Goal: Task Accomplishment & Management: Complete application form

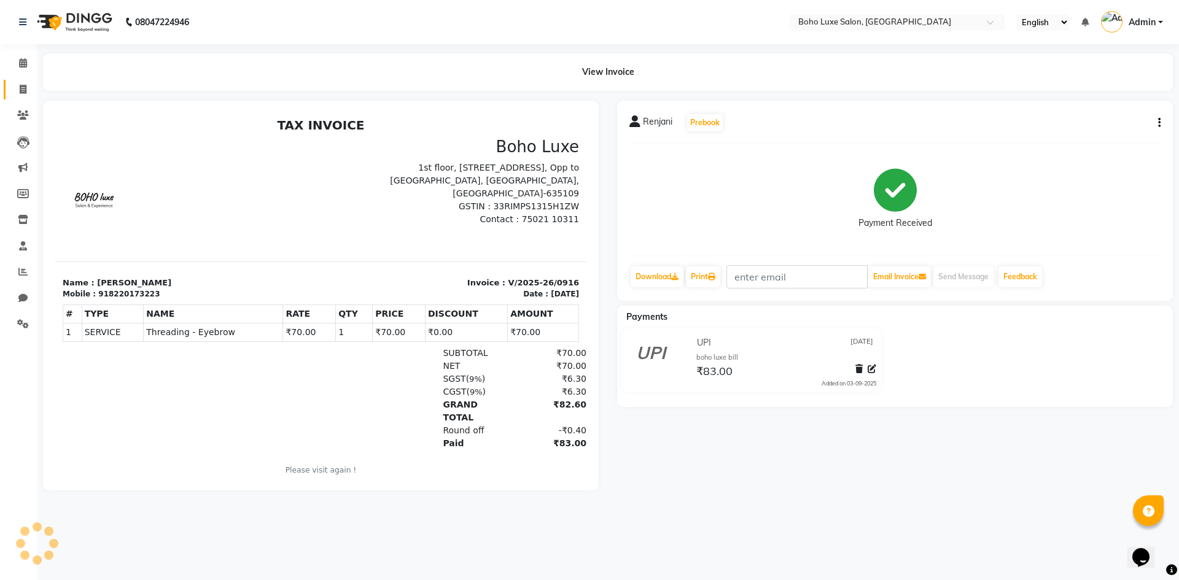
click at [29, 97] on link "Invoice" at bounding box center [18, 90] width 29 height 20
select select "service"
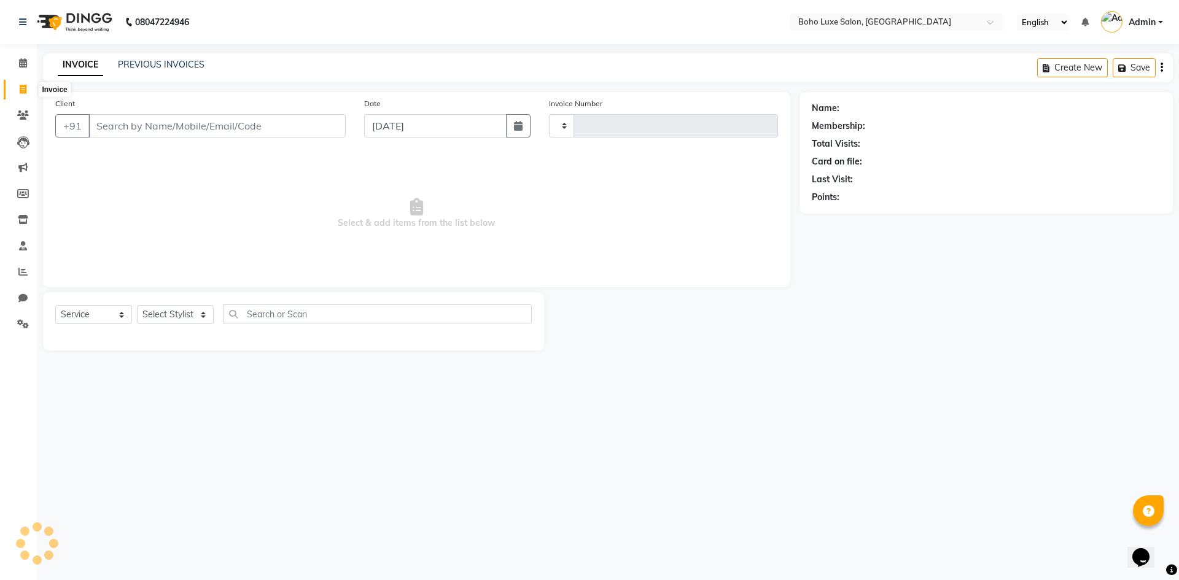
click at [23, 95] on span at bounding box center [22, 90] width 21 height 14
select select "service"
click at [178, 304] on div "Select Service Product Membership Package Voucher Prepaid Gift Card Select Styl…" at bounding box center [293, 318] width 476 height 29
click at [182, 315] on select "Select Stylist" at bounding box center [175, 314] width 77 height 19
type input "0917"
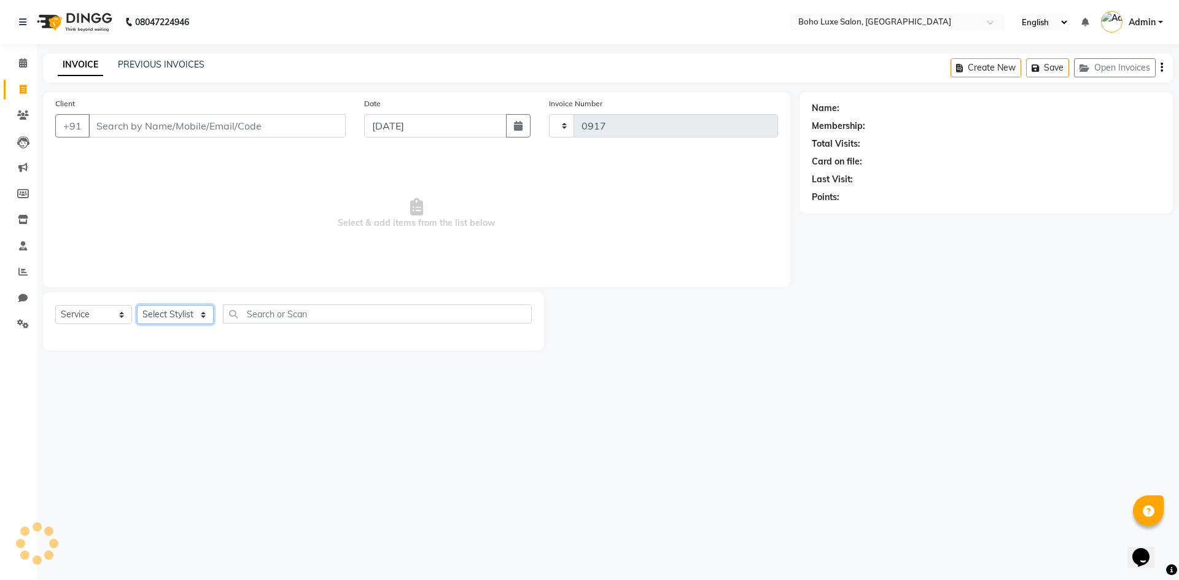
select select "7694"
select select "84056"
click at [137, 305] on select "Select Stylist [PERSON_NAME] [PERSON_NAME] [PERSON_NAME] [PERSON_NAME] [PERSON_…" at bounding box center [175, 314] width 77 height 19
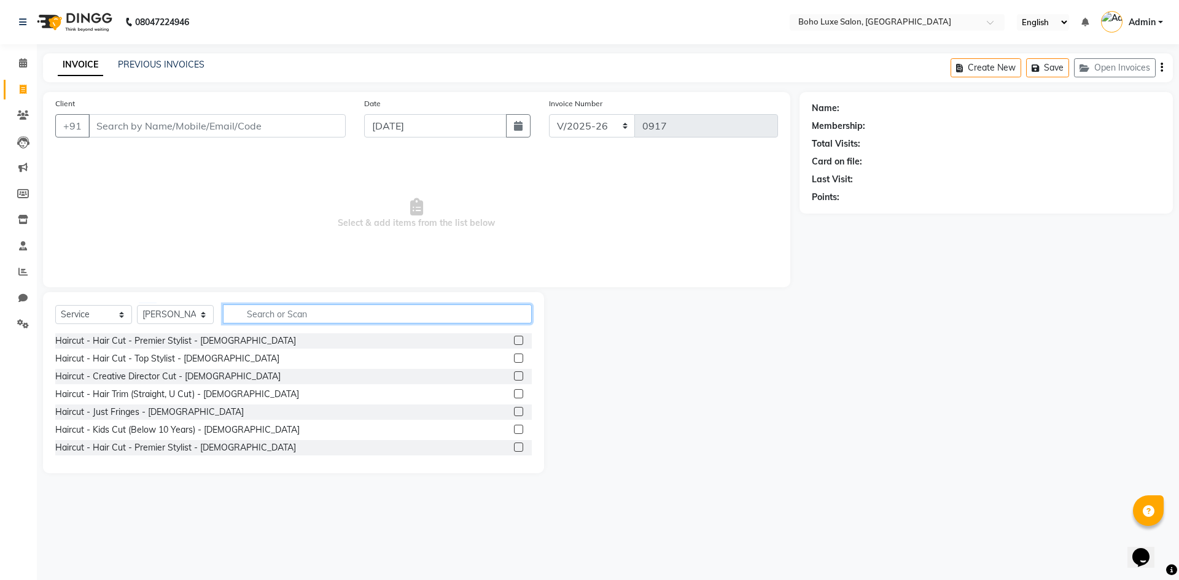
click at [279, 318] on input "text" at bounding box center [377, 313] width 309 height 19
click at [235, 376] on div "Haircut - Creative Director Cut - [DEMOGRAPHIC_DATA]" at bounding box center [293, 376] width 476 height 15
click at [514, 376] on label at bounding box center [518, 375] width 9 height 9
click at [514, 376] on input "checkbox" at bounding box center [518, 377] width 8 height 8
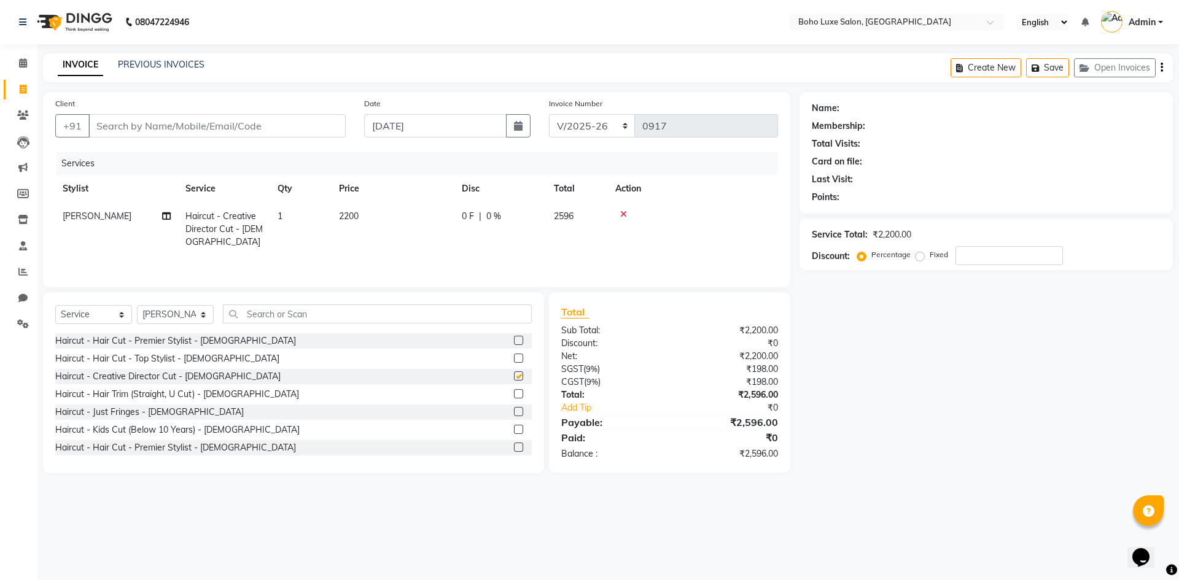
checkbox input "false"
click at [241, 119] on input "Client" at bounding box center [216, 125] width 257 height 23
type input "9"
type input "0"
type input "9786177368"
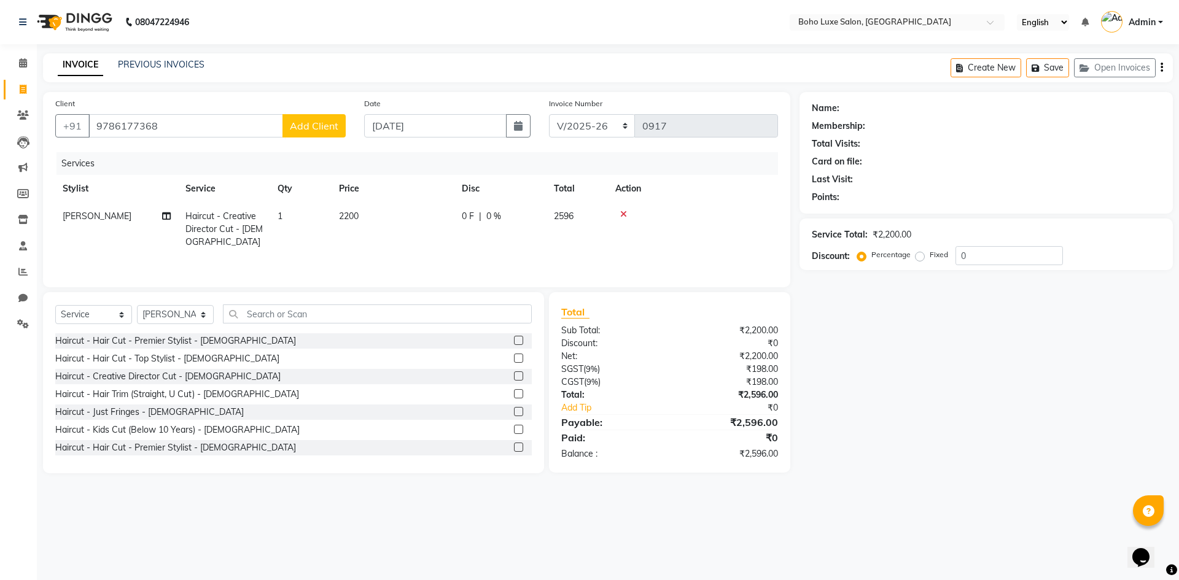
click at [313, 117] on button "Add Client" at bounding box center [313, 125] width 63 height 23
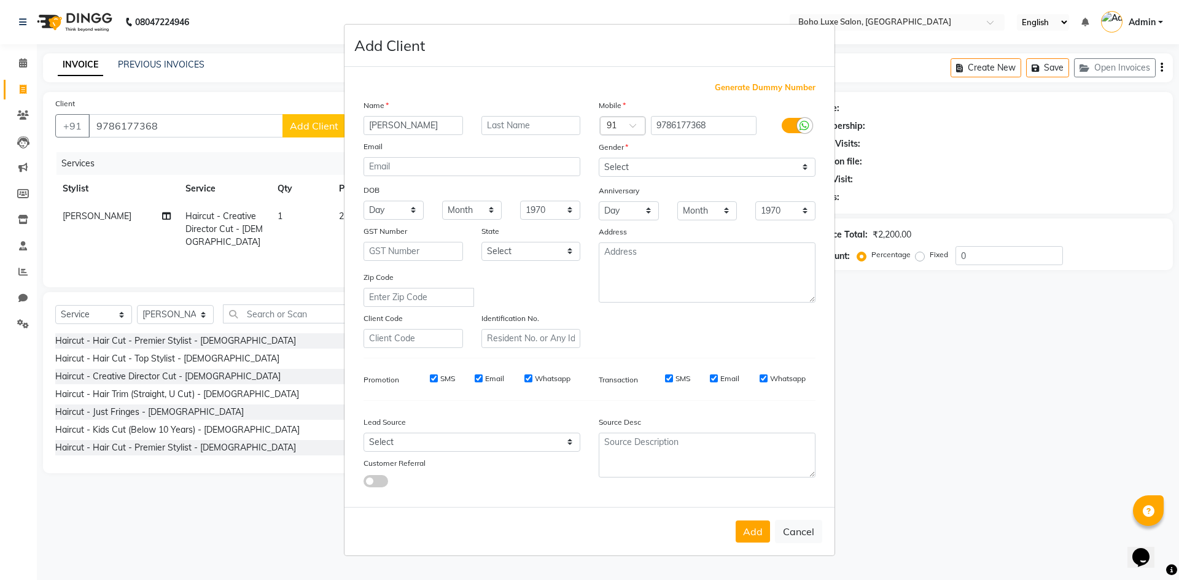
type input "[PERSON_NAME]"
click at [619, 162] on select "Select Male Female Other Prefer Not To Say" at bounding box center [707, 167] width 217 height 19
select select "female"
click at [599, 158] on select "Select Male Female Other Prefer Not To Say" at bounding box center [707, 167] width 217 height 19
click at [478, 378] on input "Email" at bounding box center [479, 378] width 8 height 8
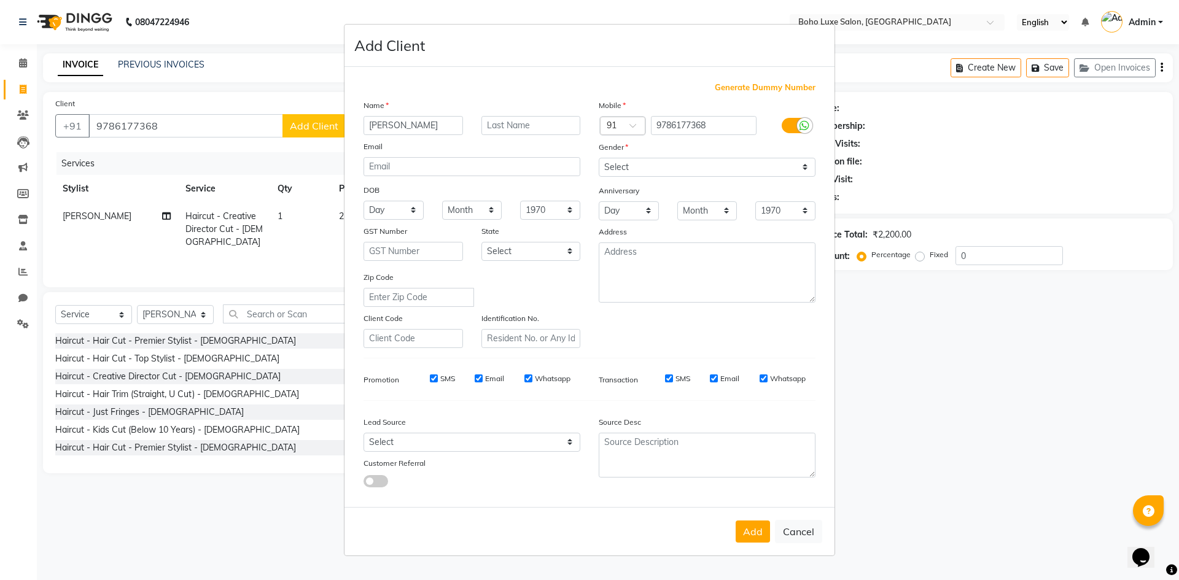
checkbox input "false"
click at [528, 379] on input "Whatsapp" at bounding box center [528, 378] width 8 height 8
checkbox input "false"
click at [713, 376] on input "Email" at bounding box center [714, 378] width 8 height 8
checkbox input "false"
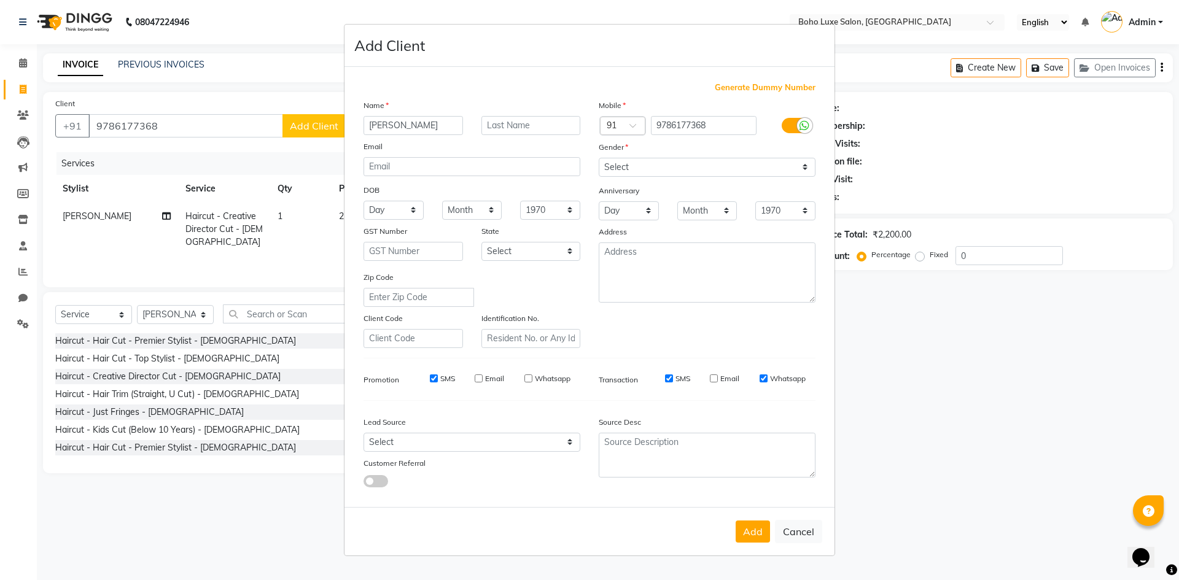
drag, startPoint x: 762, startPoint y: 379, endPoint x: 759, endPoint y: 386, distance: 7.7
click at [761, 382] on input "Whatsapp" at bounding box center [763, 378] width 8 height 8
checkbox input "false"
click at [751, 530] on button "Add" at bounding box center [752, 532] width 34 height 22
select select
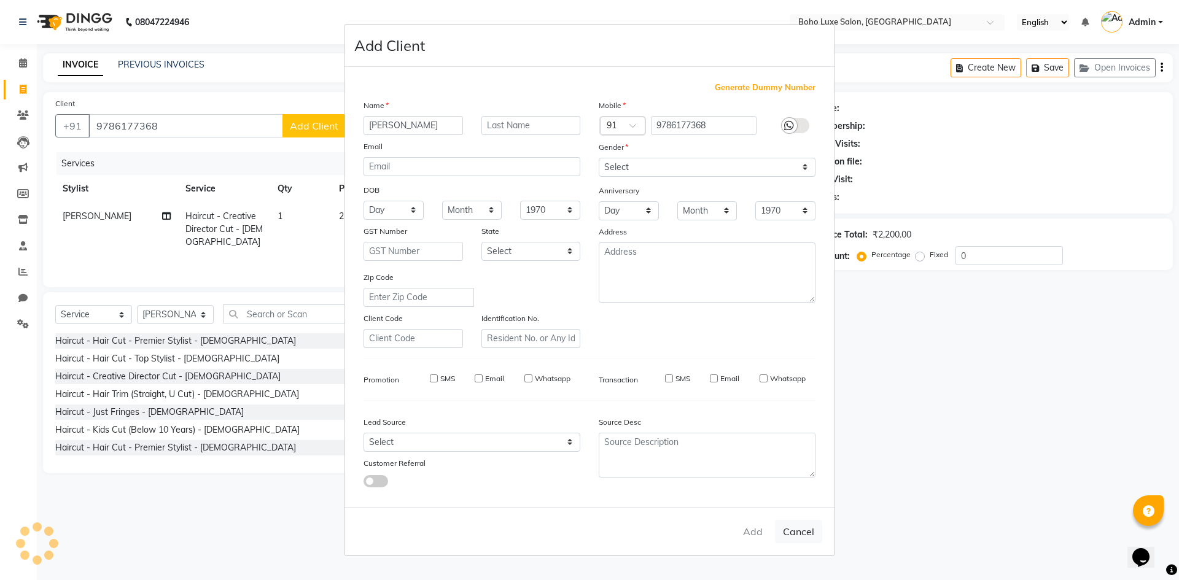
select select
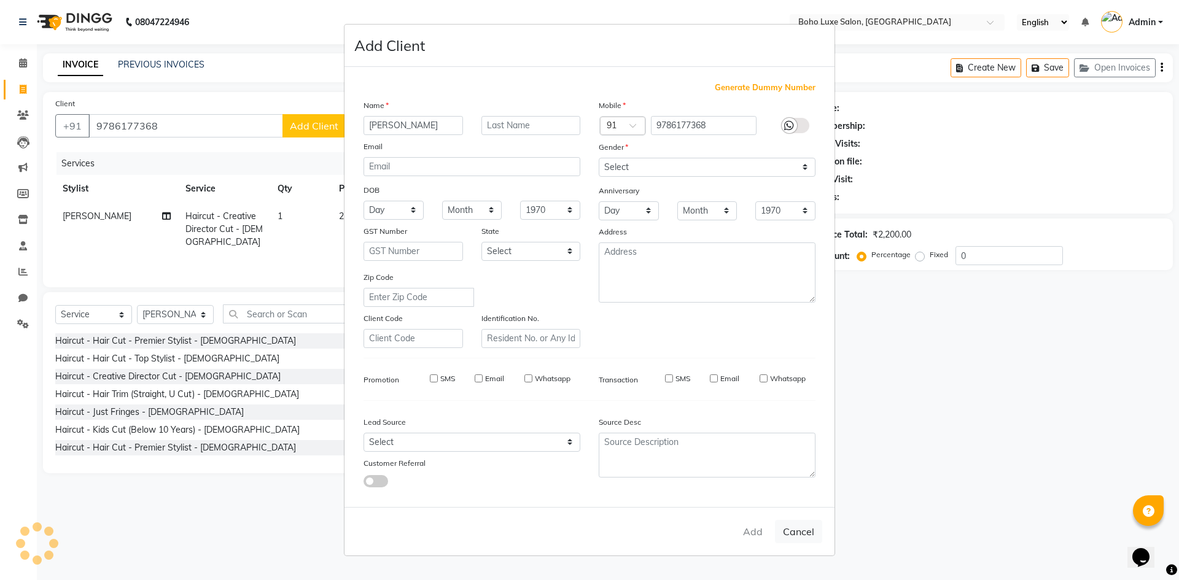
select select
checkbox input "false"
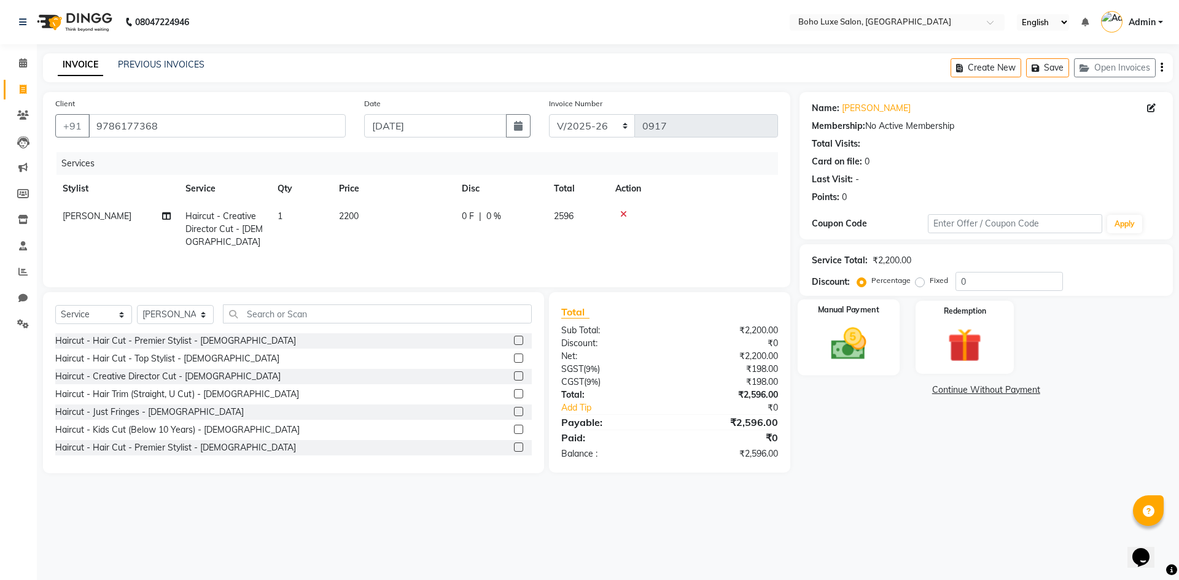
click at [841, 341] on img at bounding box center [848, 344] width 57 height 41
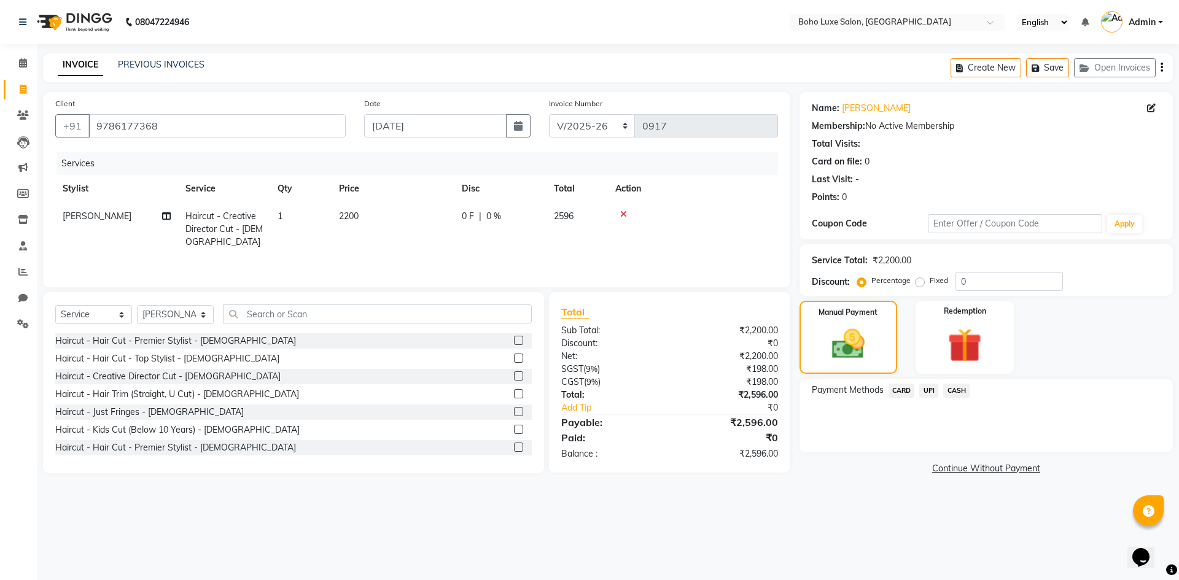
click at [931, 389] on span "UPI" at bounding box center [928, 391] width 19 height 14
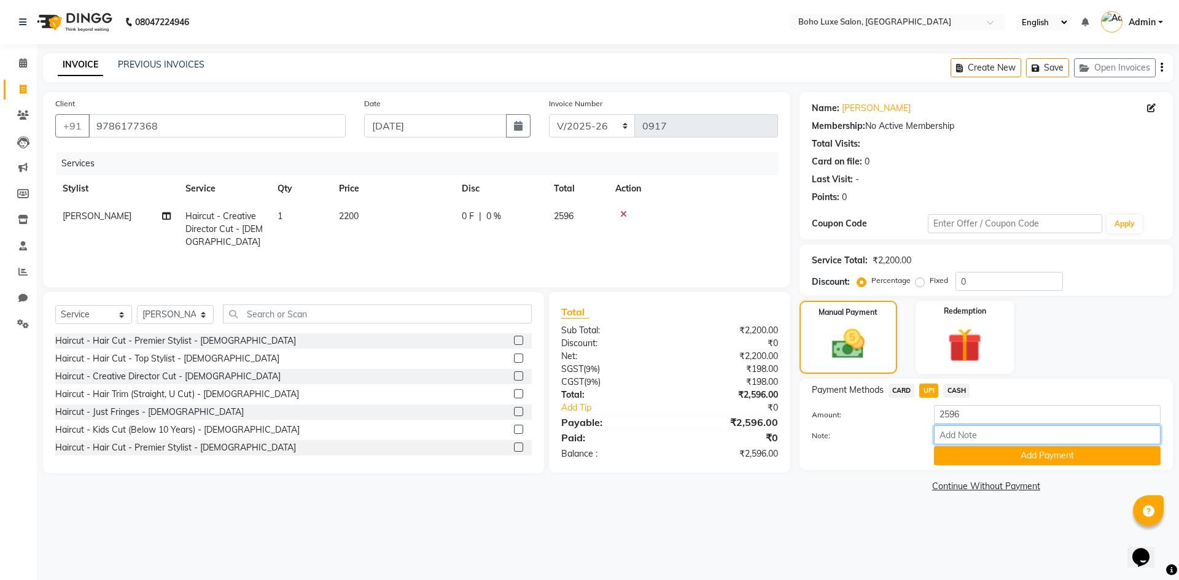
click at [979, 433] on input "Note:" at bounding box center [1047, 434] width 227 height 19
drag, startPoint x: 966, startPoint y: 430, endPoint x: 932, endPoint y: 443, distance: 35.6
drag, startPoint x: 932, startPoint y: 443, endPoint x: 902, endPoint y: 436, distance: 31.6
click at [902, 436] on label "Note:" at bounding box center [863, 435] width 122 height 11
click at [934, 436] on input "Note:" at bounding box center [1047, 434] width 227 height 19
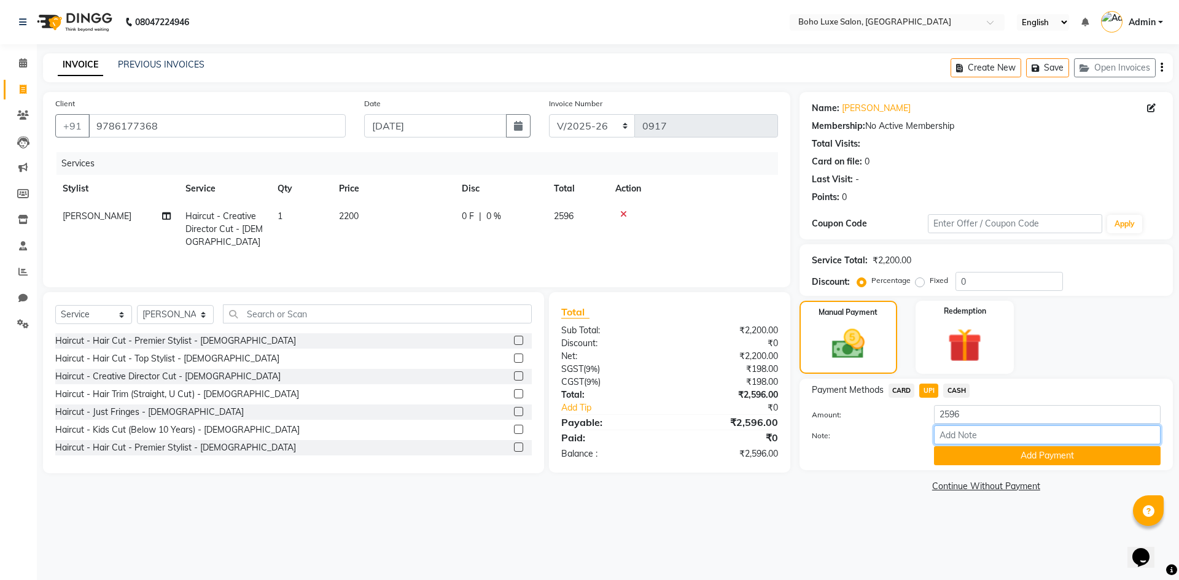
click at [979, 436] on input "Note:" at bounding box center [1047, 434] width 227 height 19
click at [971, 435] on input "Note:" at bounding box center [1047, 434] width 227 height 19
type input "boho luxe bill"
click at [1020, 462] on button "Add Payment" at bounding box center [1047, 455] width 227 height 19
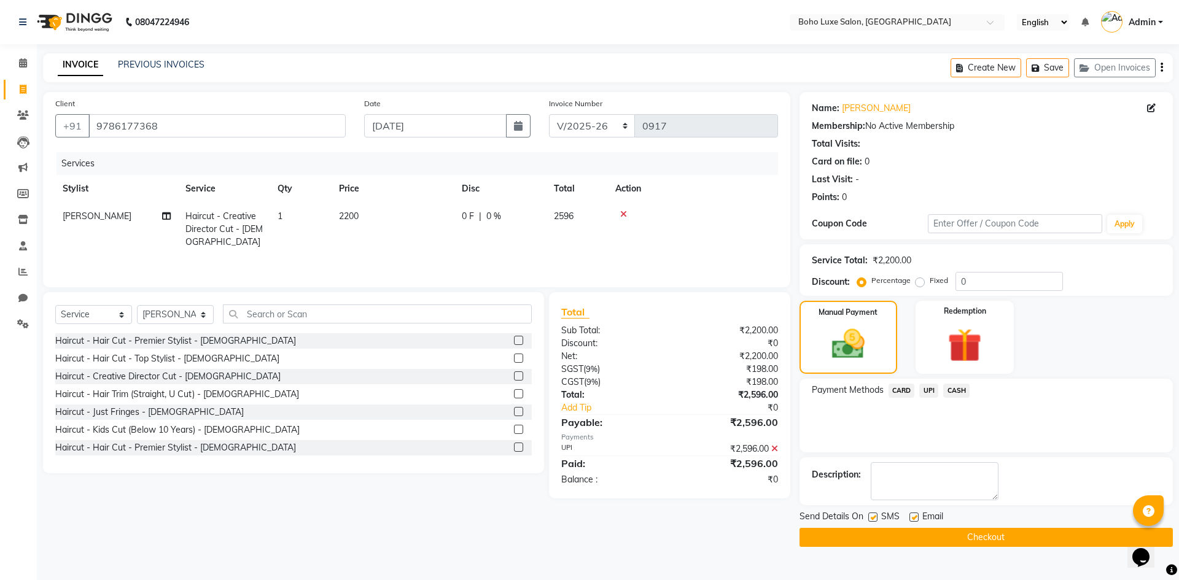
click at [910, 516] on label at bounding box center [913, 517] width 9 height 9
click at [910, 516] on input "checkbox" at bounding box center [913, 518] width 8 height 8
checkbox input "false"
click at [908, 545] on button "Checkout" at bounding box center [985, 537] width 373 height 19
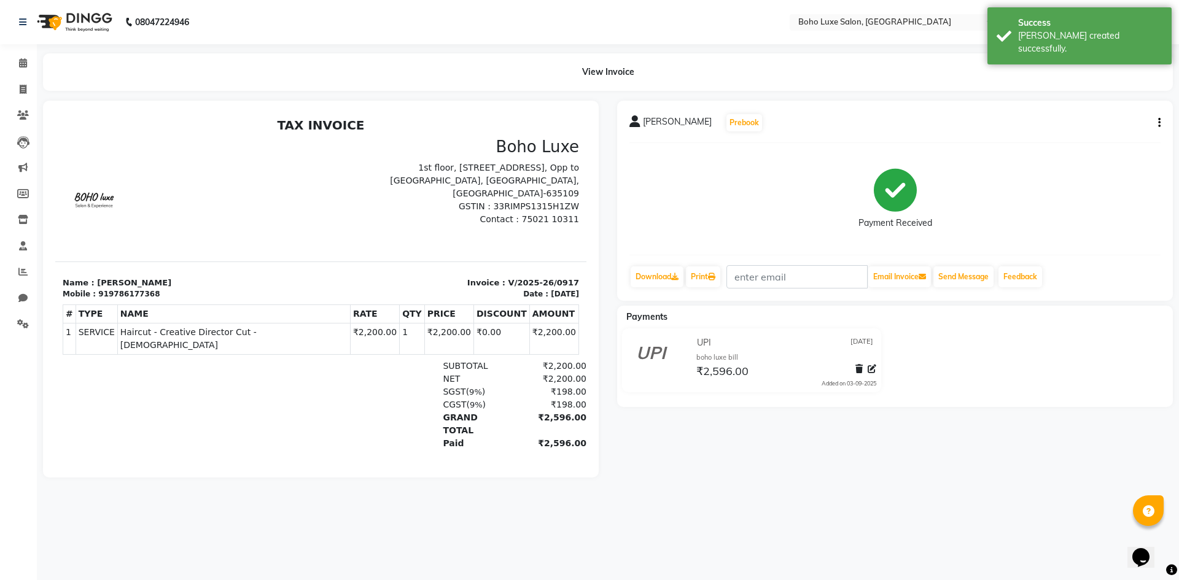
click at [974, 266] on div "Send Message" at bounding box center [963, 276] width 63 height 23
click at [974, 277] on button "Send Message" at bounding box center [963, 276] width 60 height 21
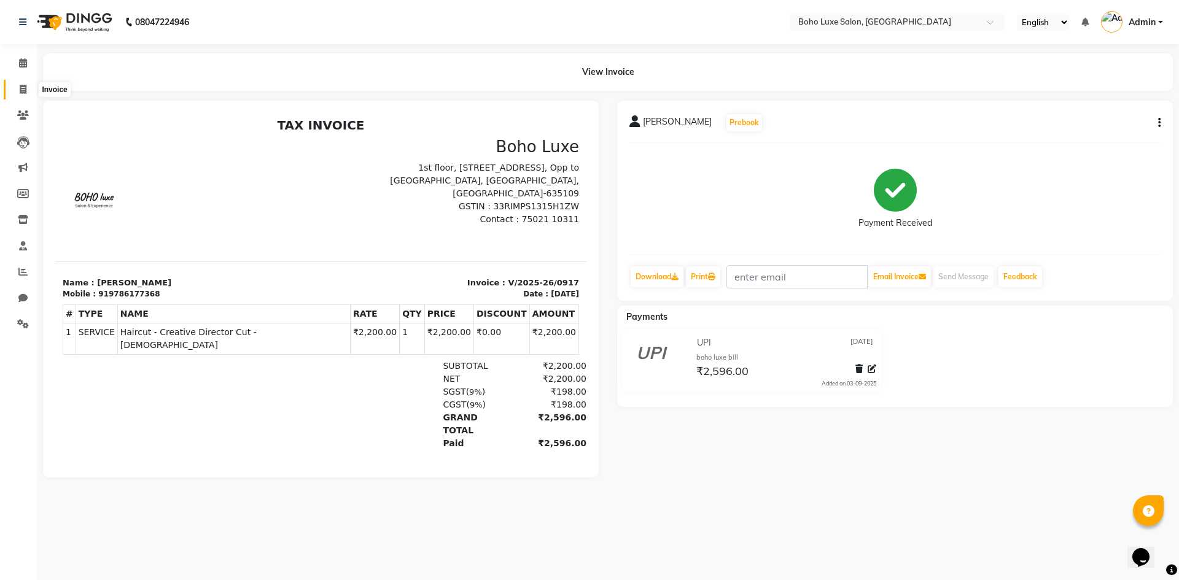
click at [20, 91] on icon at bounding box center [23, 89] width 7 height 9
select select "service"
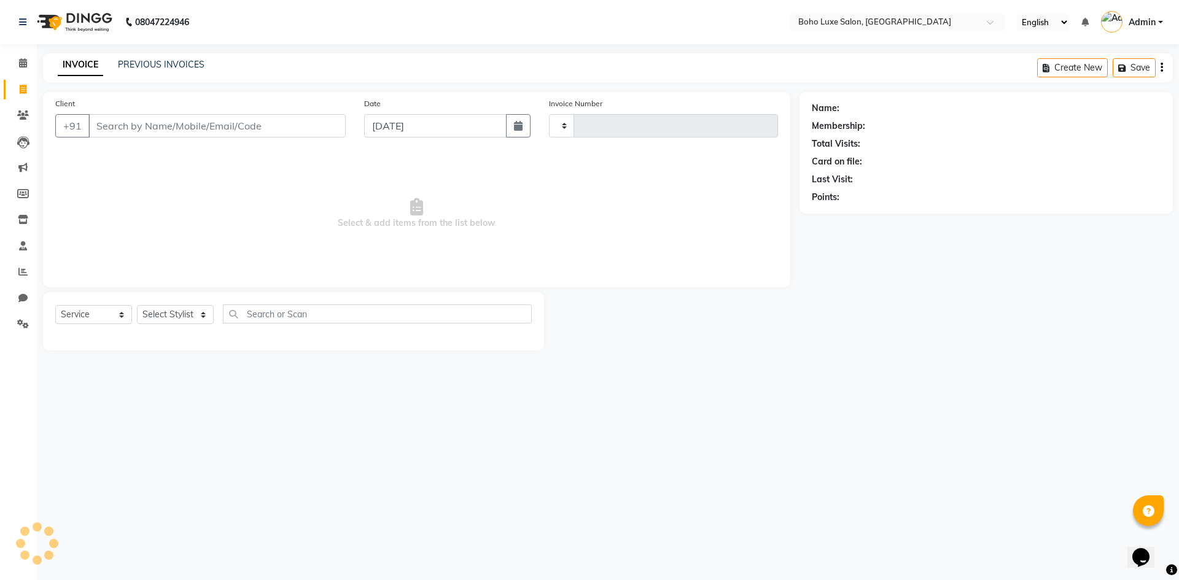
type input "0918"
select select "7694"
click at [180, 64] on link "PREVIOUS INVOICES" at bounding box center [161, 64] width 87 height 11
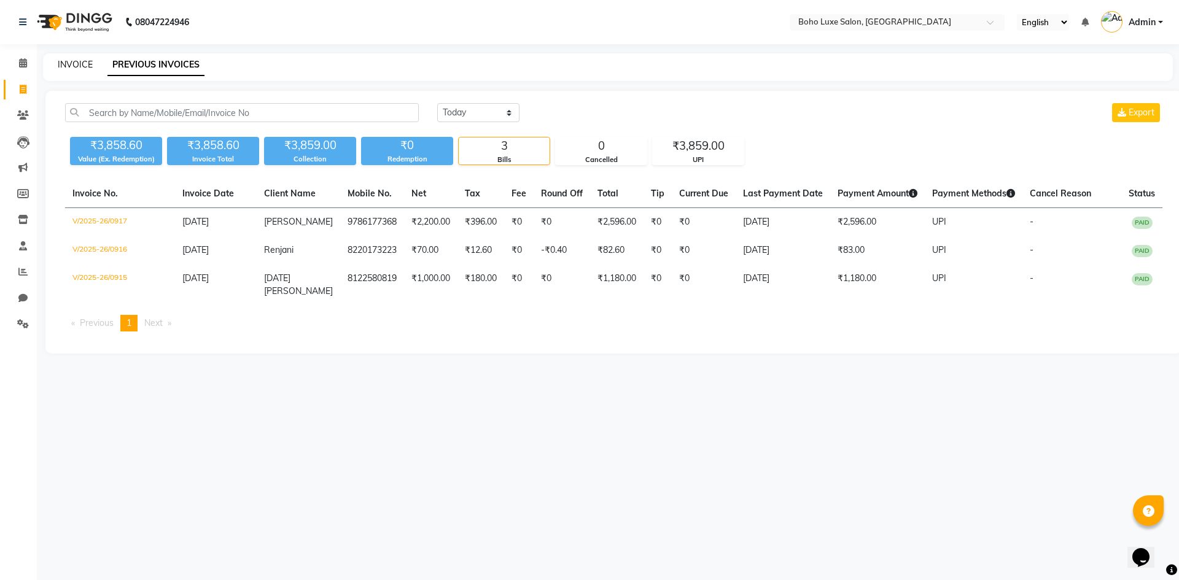
click at [77, 66] on link "INVOICE" at bounding box center [75, 64] width 35 height 11
select select "7694"
select select "service"
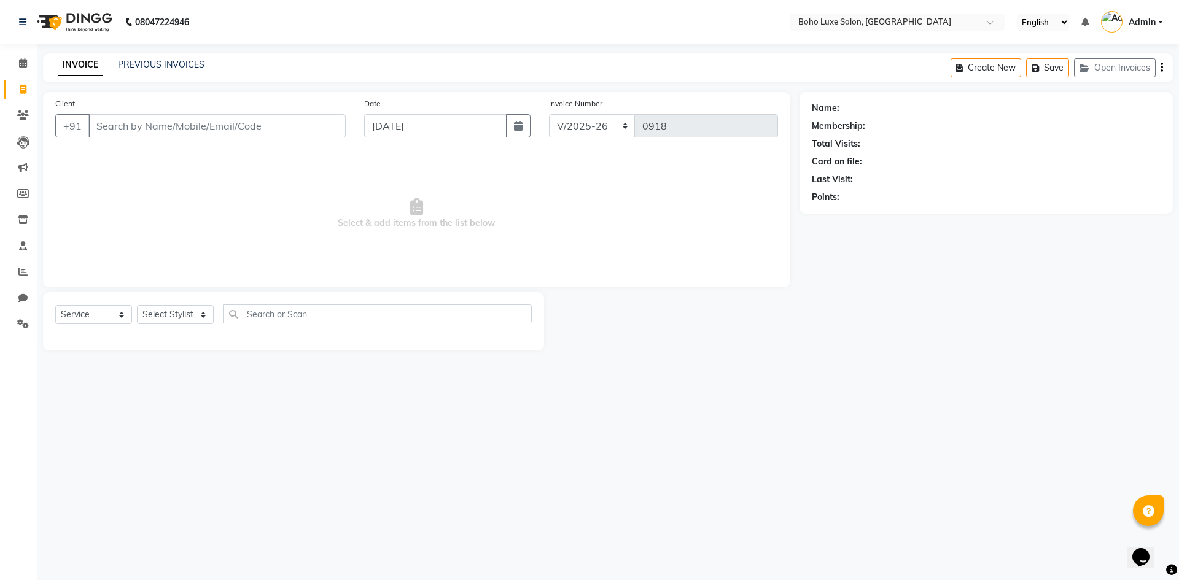
click at [862, 339] on div "Name: Membership: Total Visits: Card on file: Last Visit: Points:" at bounding box center [990, 221] width 382 height 258
click at [204, 126] on input "Client" at bounding box center [216, 125] width 257 height 23
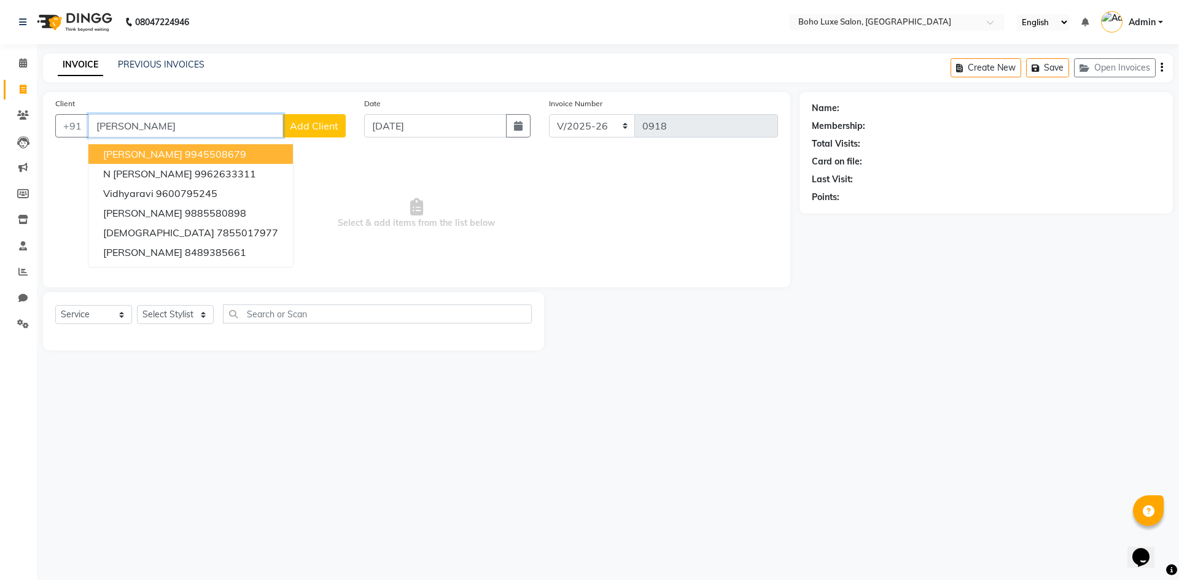
click at [199, 152] on ngb-highlight "9945508679" at bounding box center [215, 154] width 61 height 12
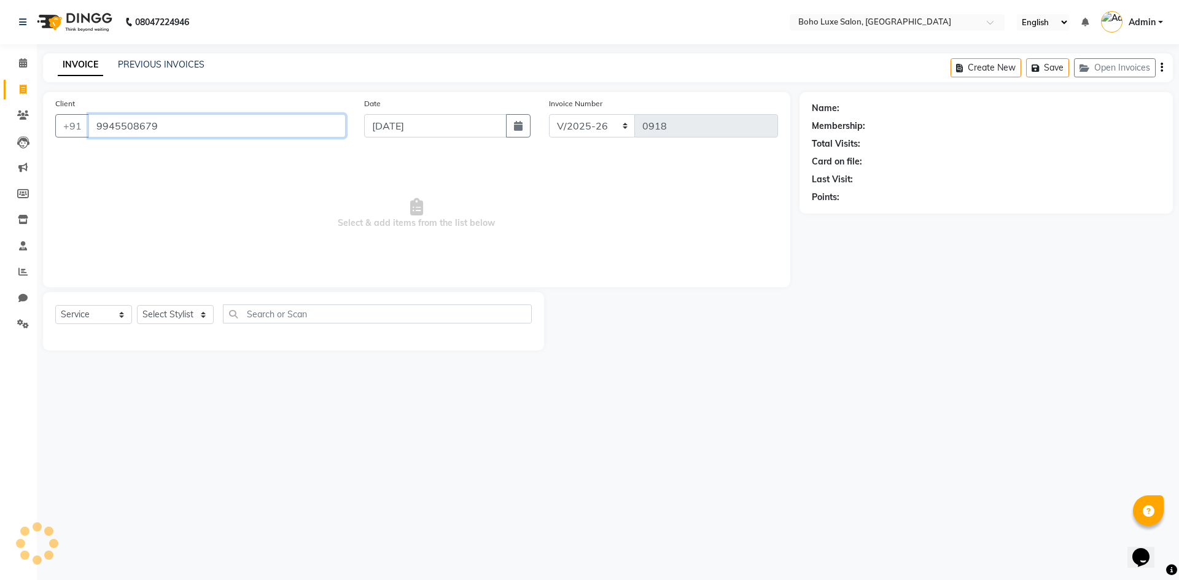
type input "9945508679"
click at [869, 109] on link "Ravikiran" at bounding box center [876, 108] width 69 height 13
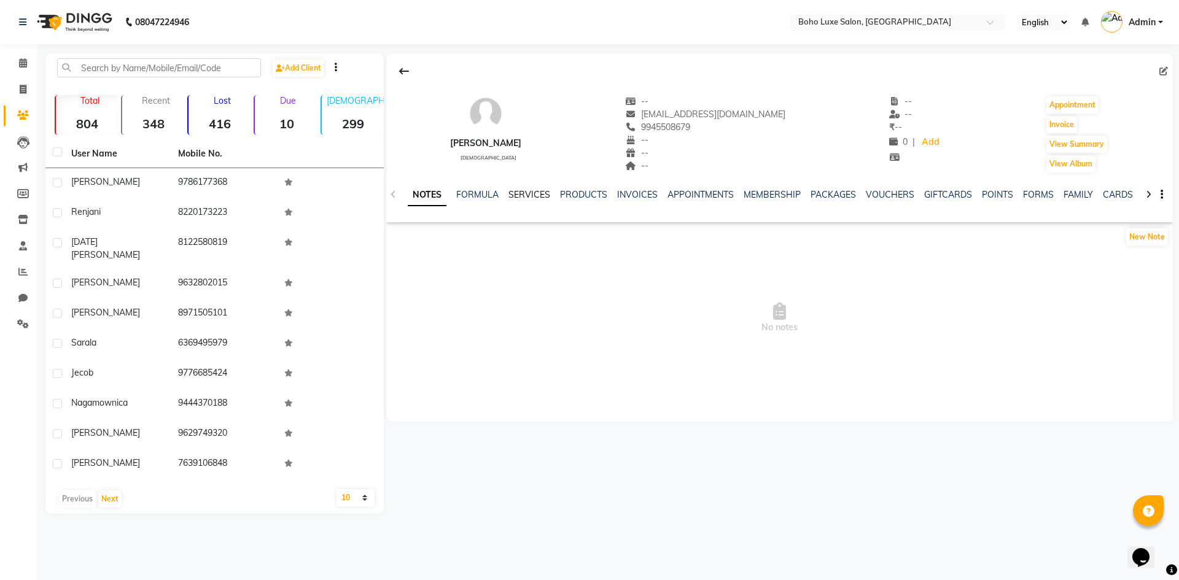
click at [532, 194] on link "SERVICES" at bounding box center [529, 194] width 42 height 11
click at [630, 195] on link "INVOICES" at bounding box center [626, 194] width 41 height 11
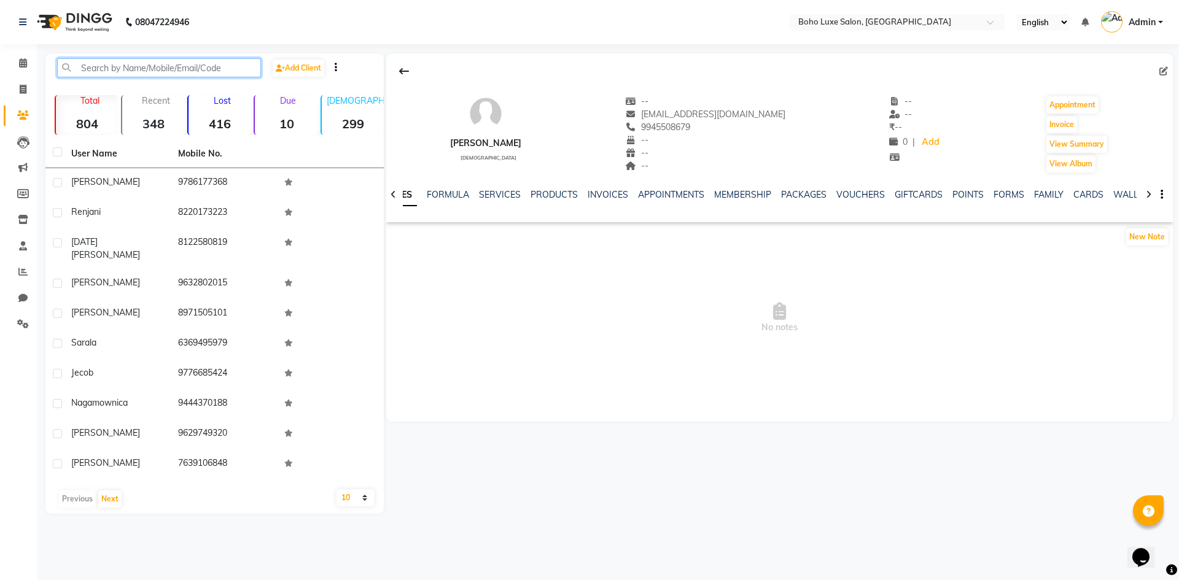
click at [118, 70] on input "text" at bounding box center [159, 67] width 204 height 19
click at [25, 88] on icon at bounding box center [23, 89] width 7 height 9
select select "service"
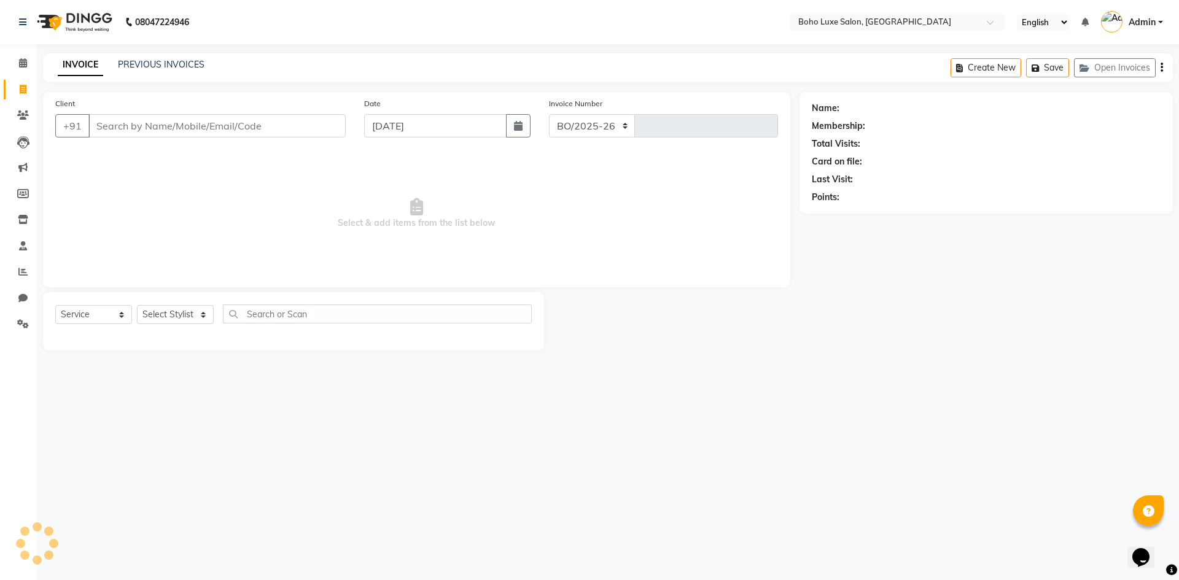
select select "7694"
type input "0918"
click at [161, 129] on input "Client" at bounding box center [216, 125] width 257 height 23
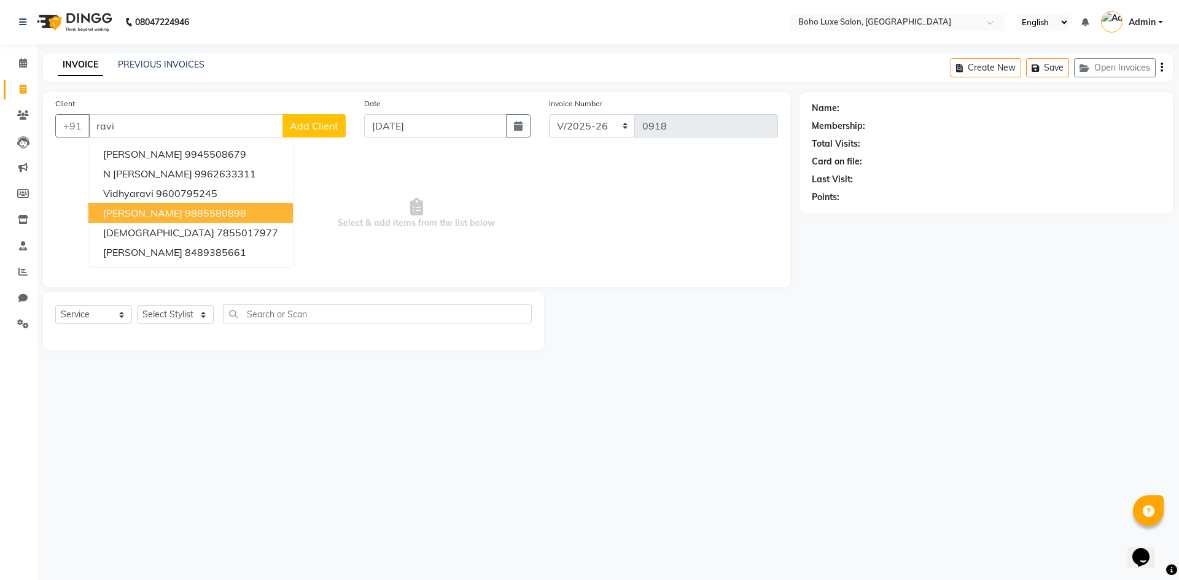
click at [185, 214] on ngb-highlight "9885580898" at bounding box center [215, 213] width 61 height 12
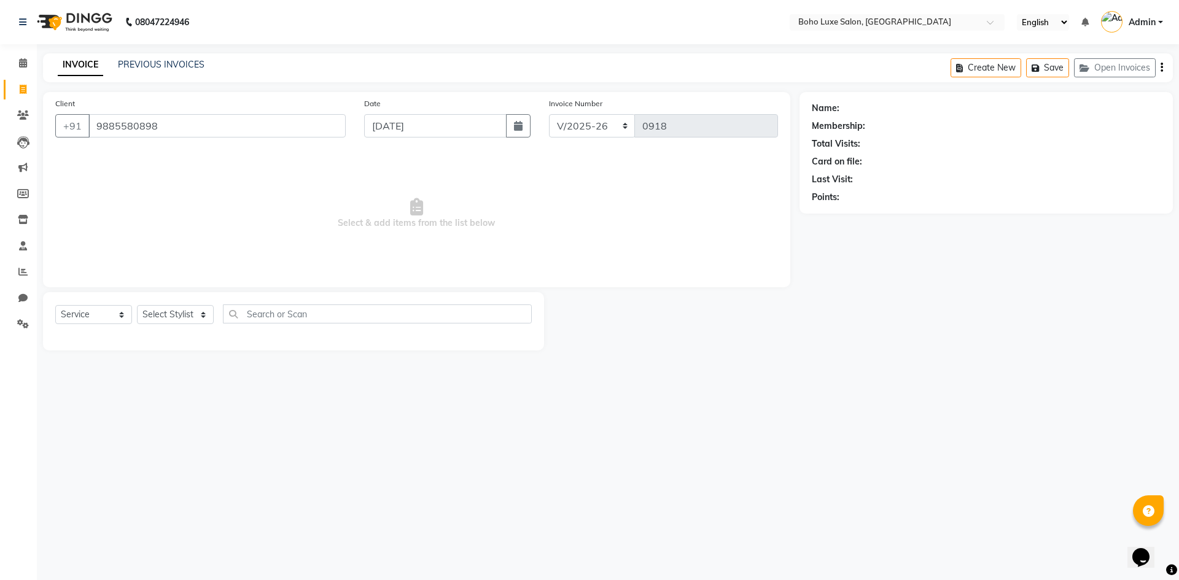
type input "9885580898"
click at [864, 108] on link "[PERSON_NAME]" at bounding box center [876, 108] width 69 height 13
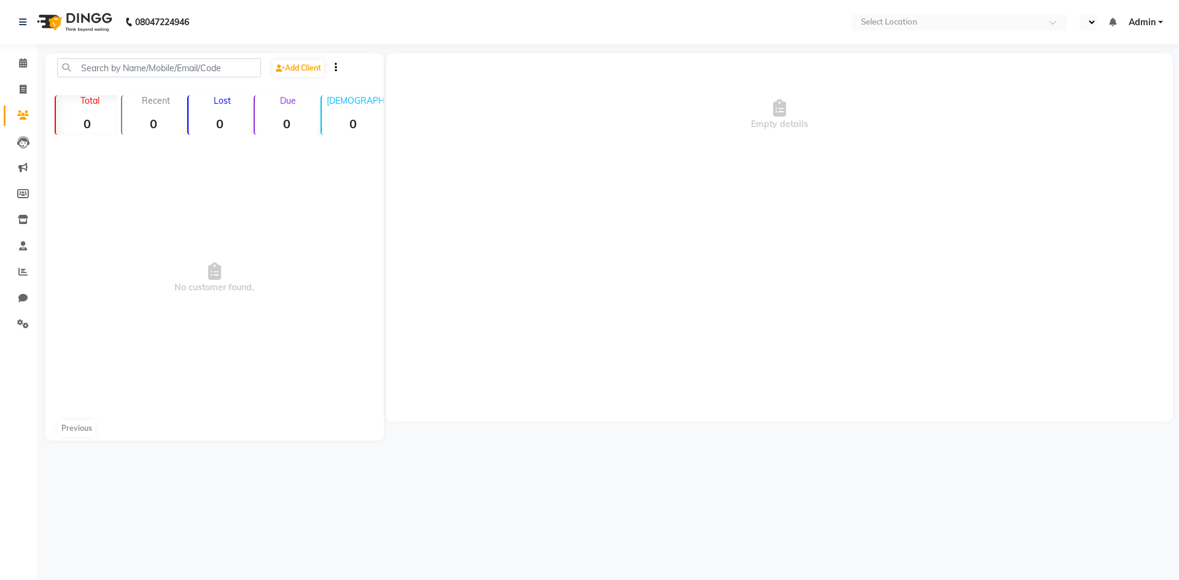
select select "en"
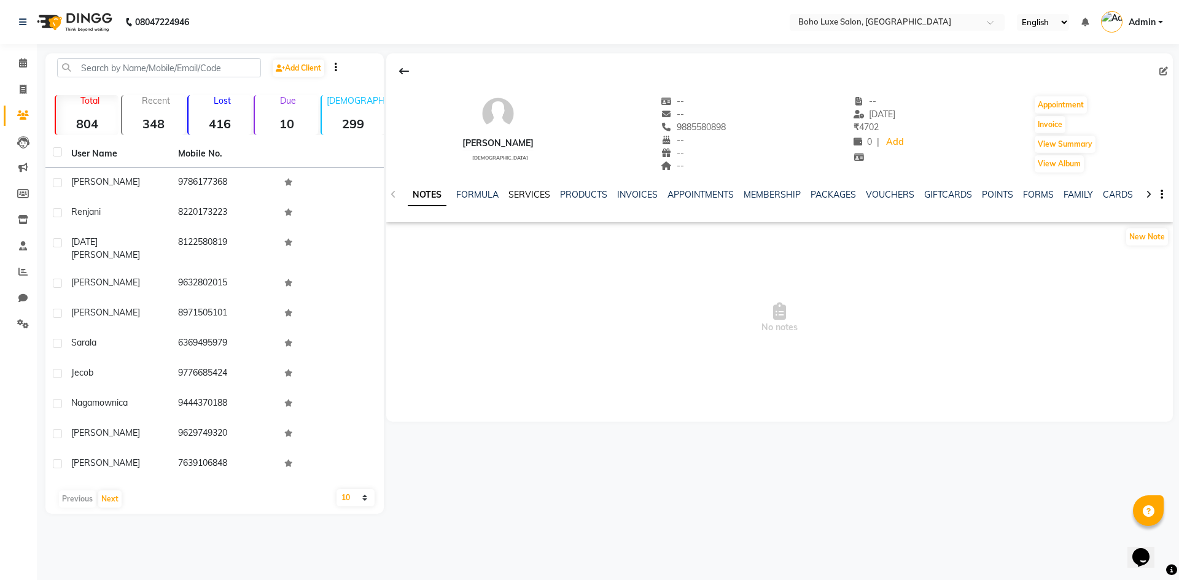
click at [533, 193] on link "SERVICES" at bounding box center [529, 194] width 42 height 11
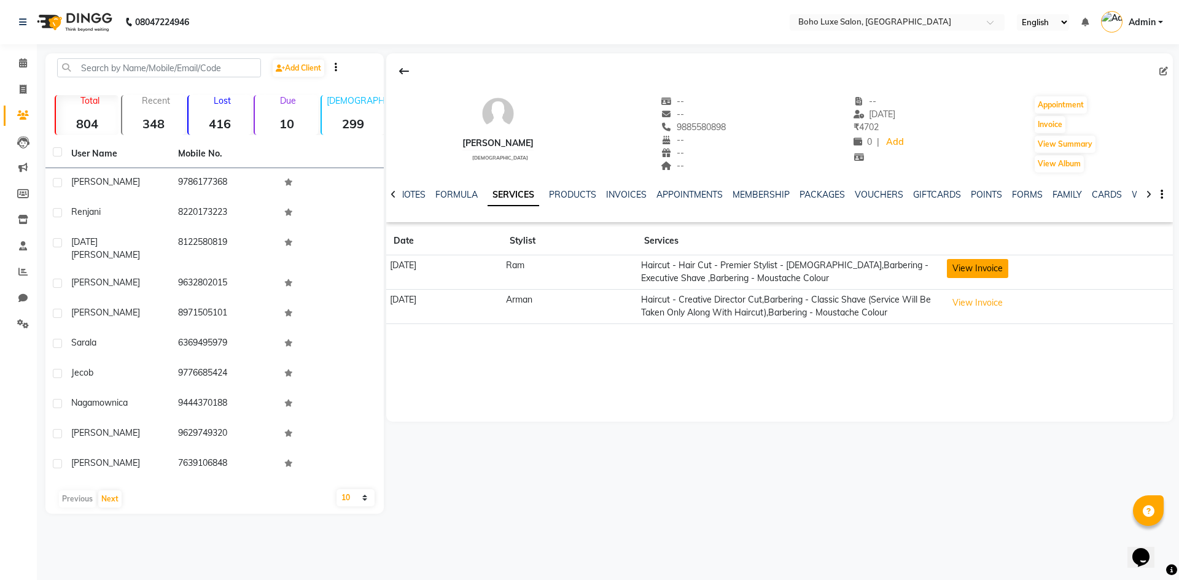
click at [996, 266] on button "View Invoice" at bounding box center [977, 268] width 61 height 19
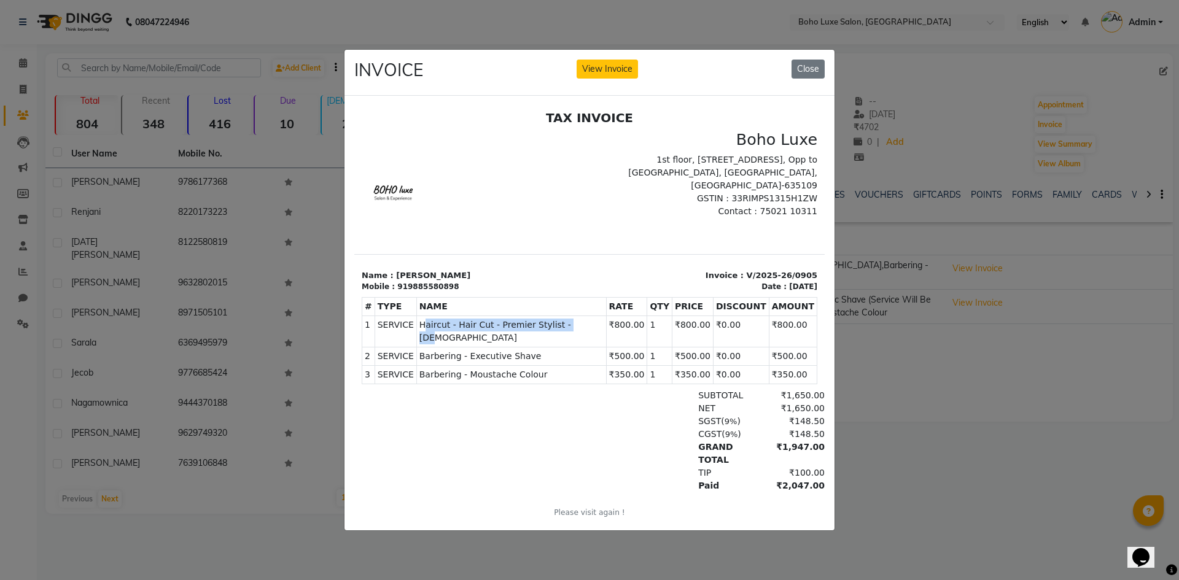
drag, startPoint x: 422, startPoint y: 321, endPoint x: 570, endPoint y: 325, distance: 148.0
click at [570, 325] on span "Haircut - Hair Cut - Premier Stylist - [DEMOGRAPHIC_DATA]" at bounding box center [511, 331] width 184 height 26
click at [522, 349] on span "Barbering - Executive Shave" at bounding box center [511, 355] width 184 height 13
drag, startPoint x: 445, startPoint y: 343, endPoint x: 538, endPoint y: 343, distance: 92.7
click at [538, 349] on span "Barbering - Executive Shave" at bounding box center [511, 355] width 184 height 13
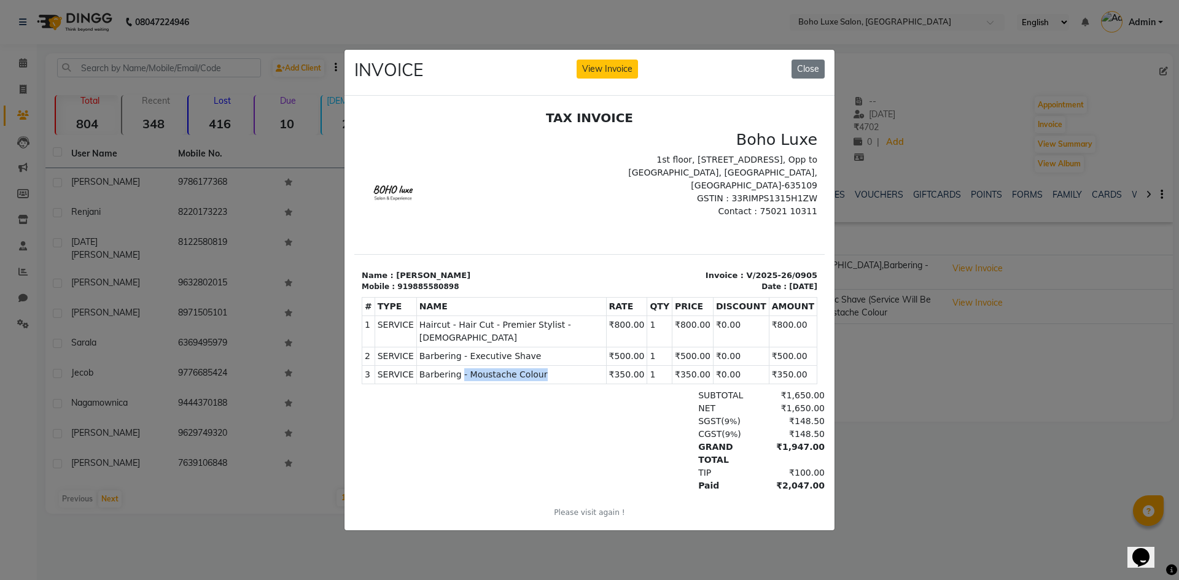
drag, startPoint x: 456, startPoint y: 358, endPoint x: 540, endPoint y: 358, distance: 83.5
click at [540, 368] on span "Barbering - Moustache Colour" at bounding box center [511, 374] width 184 height 13
click at [625, 414] on div "SGST ( 9% ) ₹148.50" at bounding box center [665, 420] width 319 height 13
click at [801, 65] on button "Close" at bounding box center [807, 69] width 33 height 19
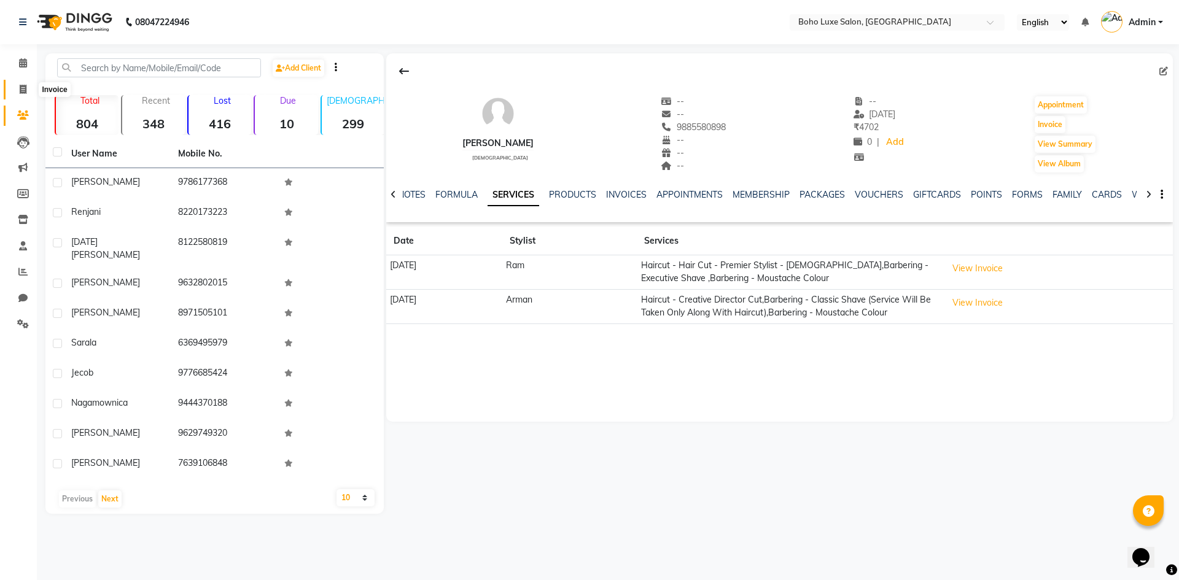
click at [28, 90] on span at bounding box center [22, 90] width 21 height 14
select select "service"
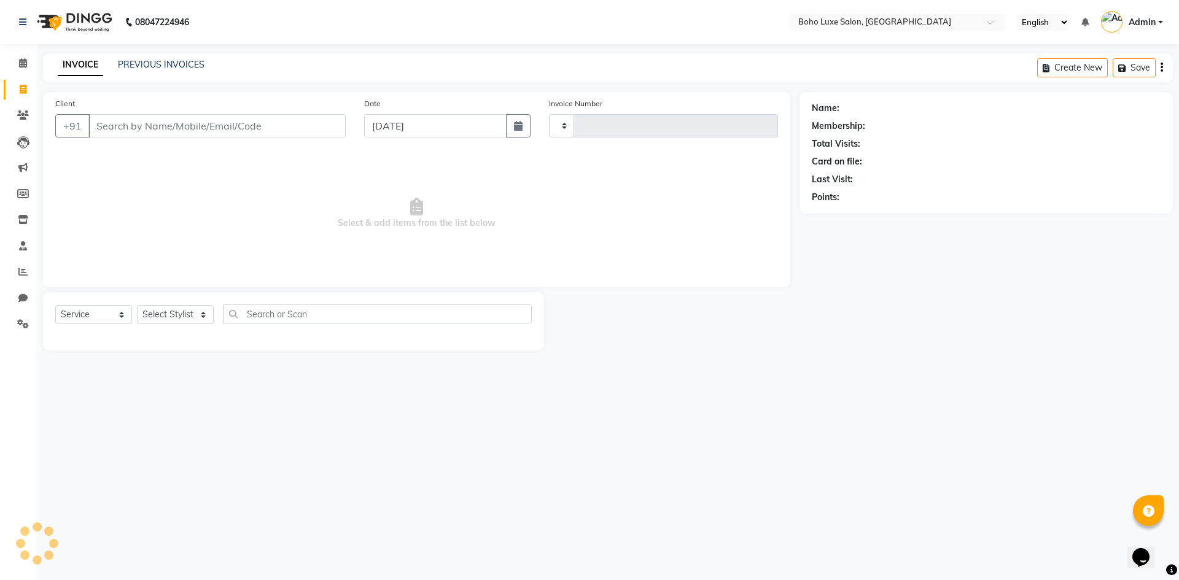
type input "0918"
select select "7694"
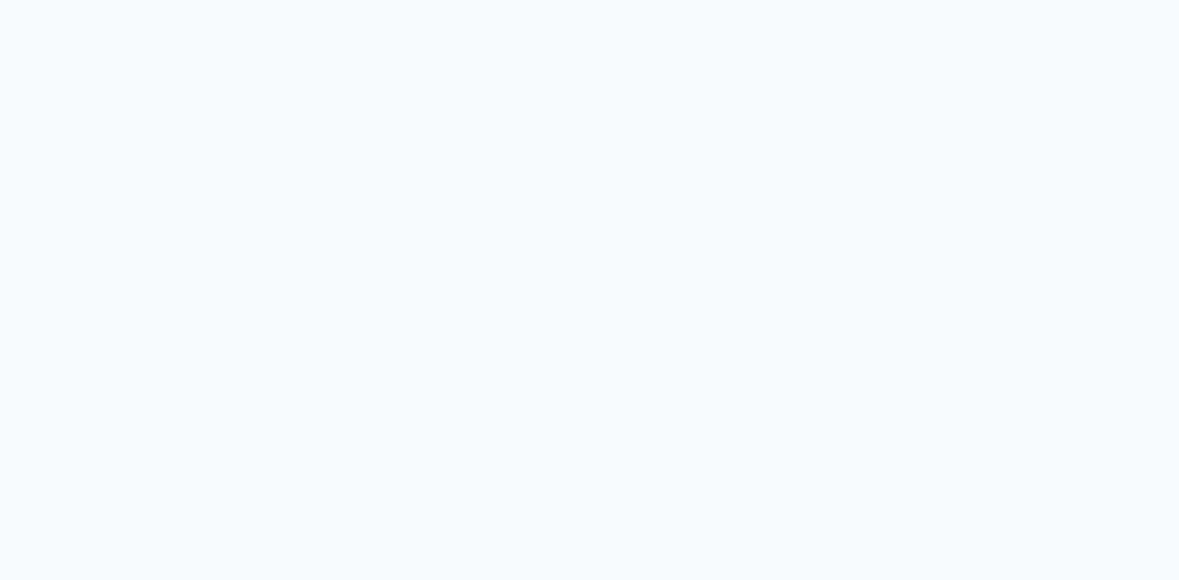
select select "service"
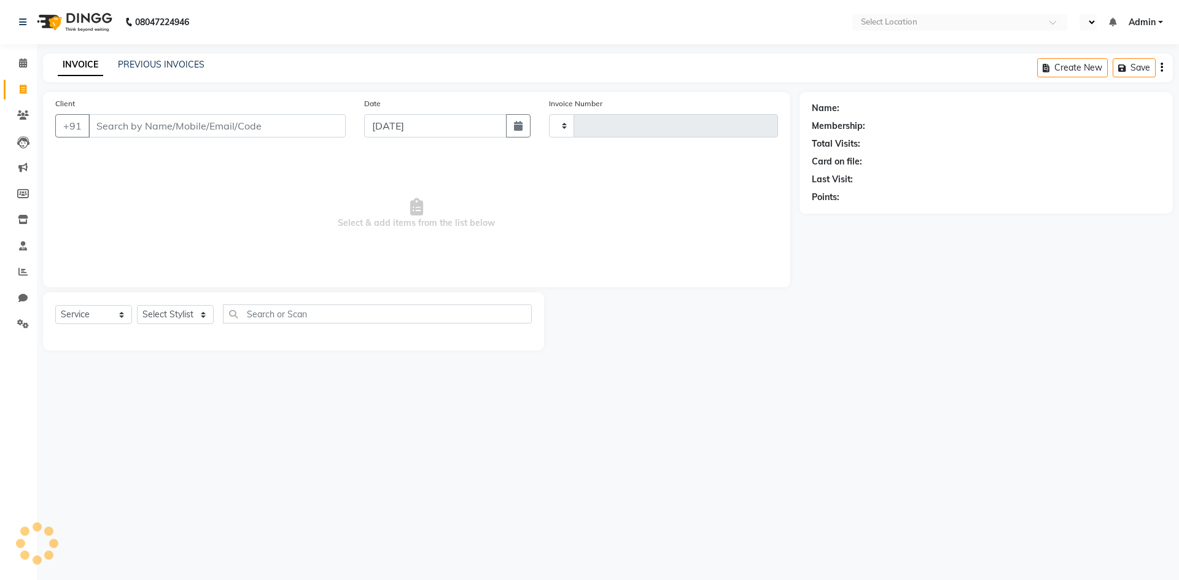
select select "en"
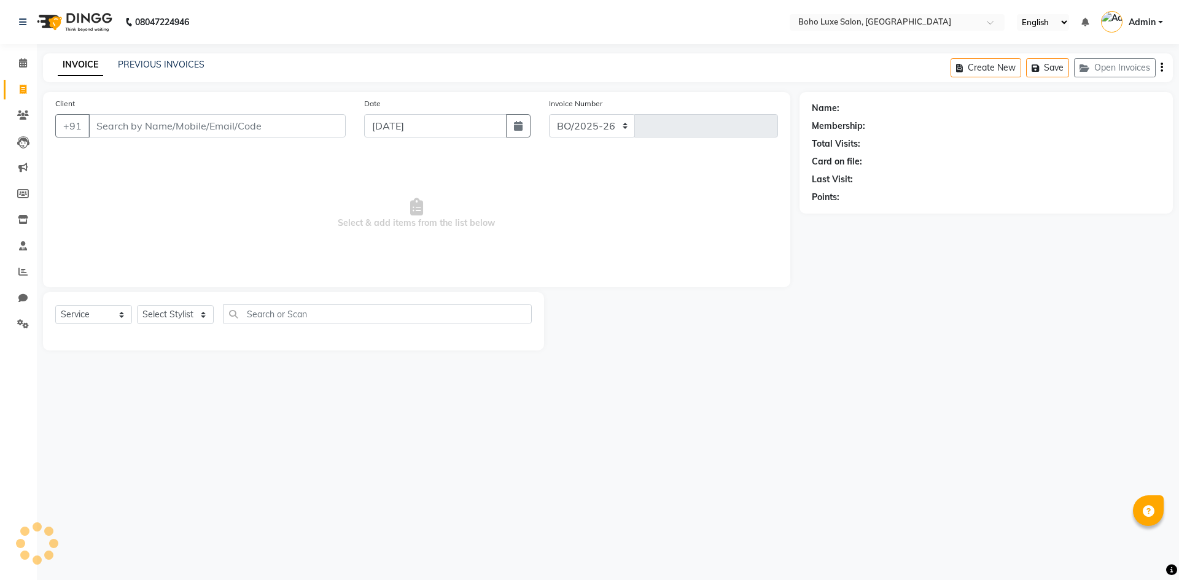
select select "7694"
type input "0918"
click at [220, 130] on input "Client" at bounding box center [216, 125] width 257 height 23
type input "8754605860"
click at [322, 125] on span "Add Client" at bounding box center [314, 126] width 48 height 12
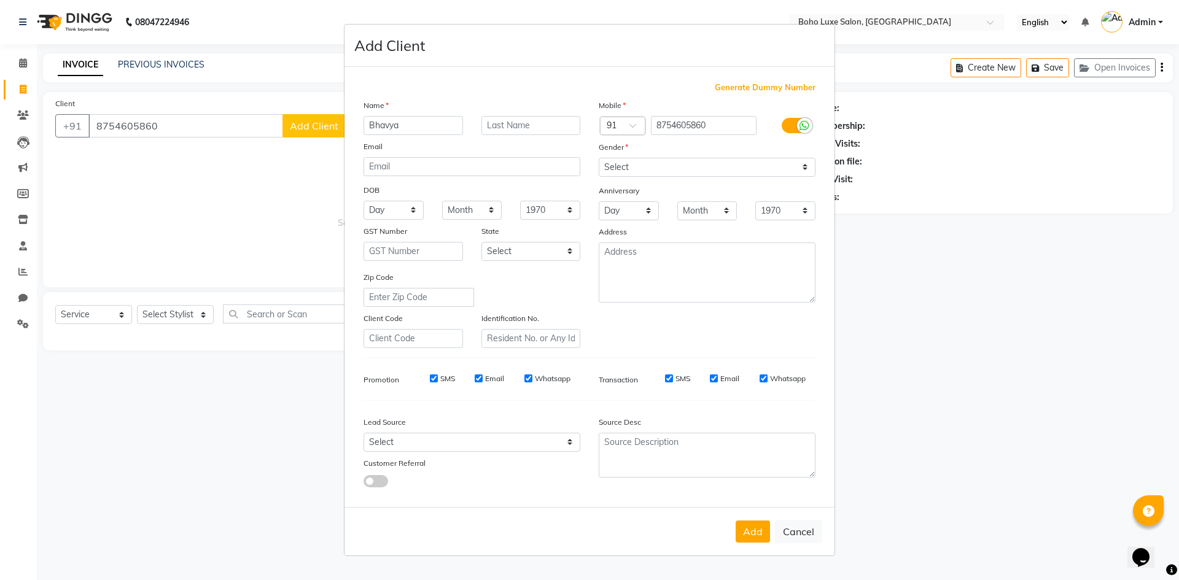
type input "Bhavya"
drag, startPoint x: 707, startPoint y: 173, endPoint x: 697, endPoint y: 176, distance: 10.9
click at [707, 173] on select "Select [DEMOGRAPHIC_DATA] [DEMOGRAPHIC_DATA] Other Prefer Not To Say" at bounding box center [707, 167] width 217 height 19
select select "[DEMOGRAPHIC_DATA]"
click at [599, 158] on select "Select [DEMOGRAPHIC_DATA] [DEMOGRAPHIC_DATA] Other Prefer Not To Say" at bounding box center [707, 167] width 217 height 19
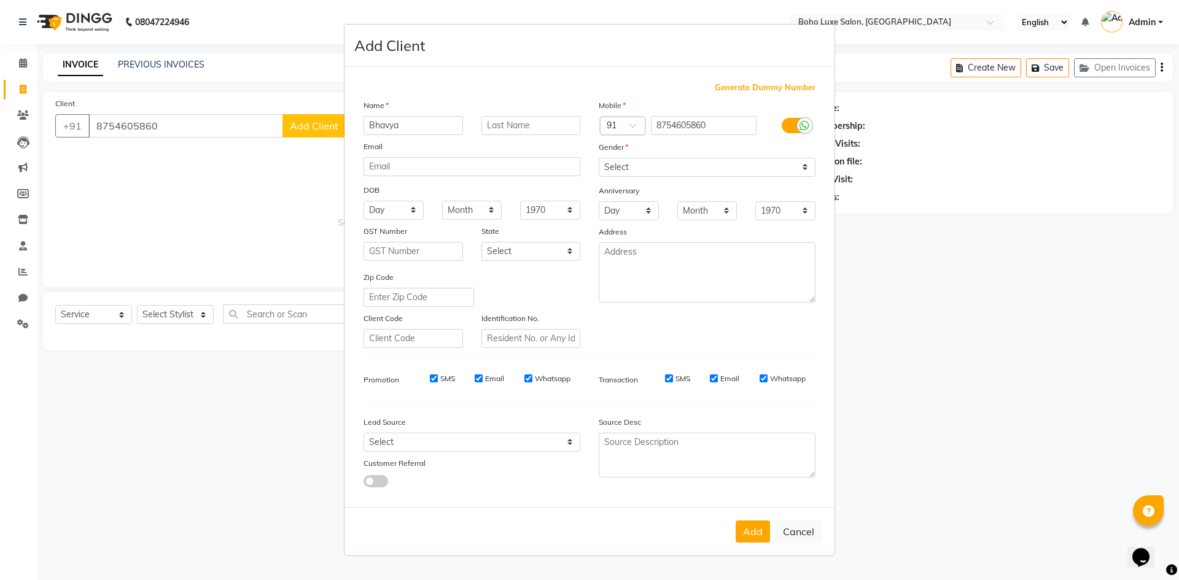
click at [478, 379] on input "Email" at bounding box center [479, 378] width 8 height 8
checkbox input "false"
click at [527, 378] on input "Whatsapp" at bounding box center [528, 378] width 8 height 8
checkbox input "false"
click at [714, 379] on input "Email" at bounding box center [714, 378] width 8 height 8
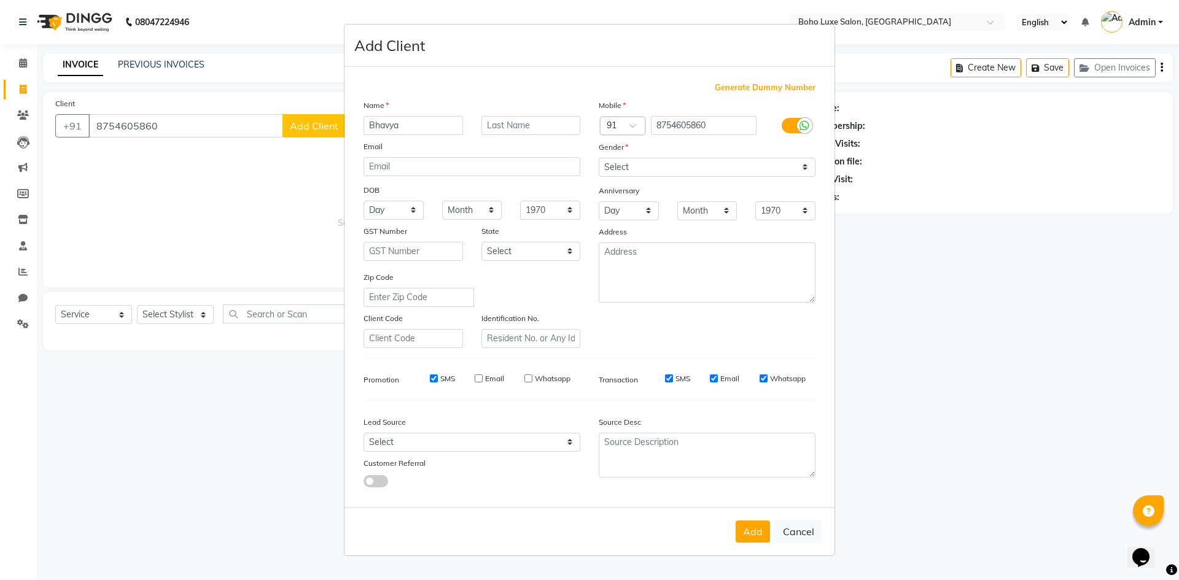
checkbox input "false"
click at [762, 379] on input "Whatsapp" at bounding box center [763, 378] width 8 height 8
checkbox input "false"
click at [748, 535] on button "Add" at bounding box center [752, 532] width 34 height 22
select select
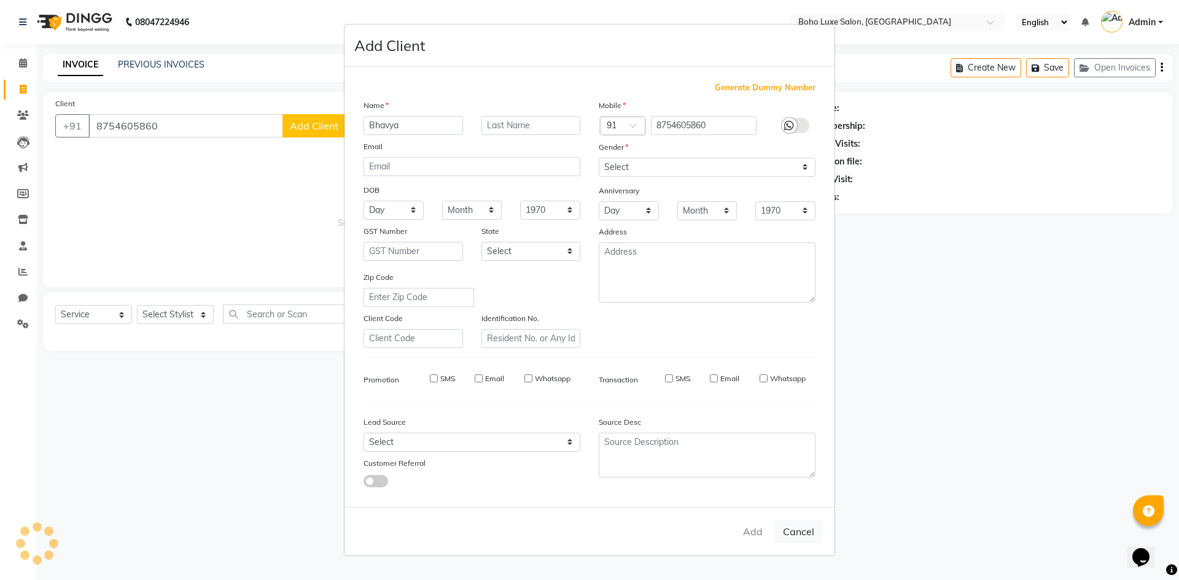
select select
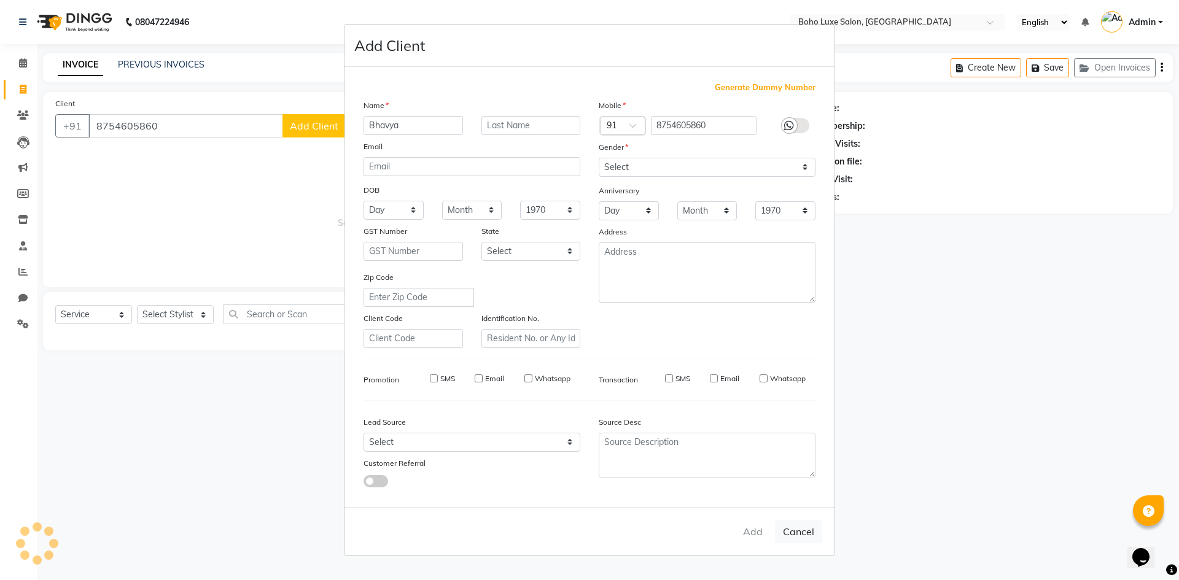
select select
checkbox input "false"
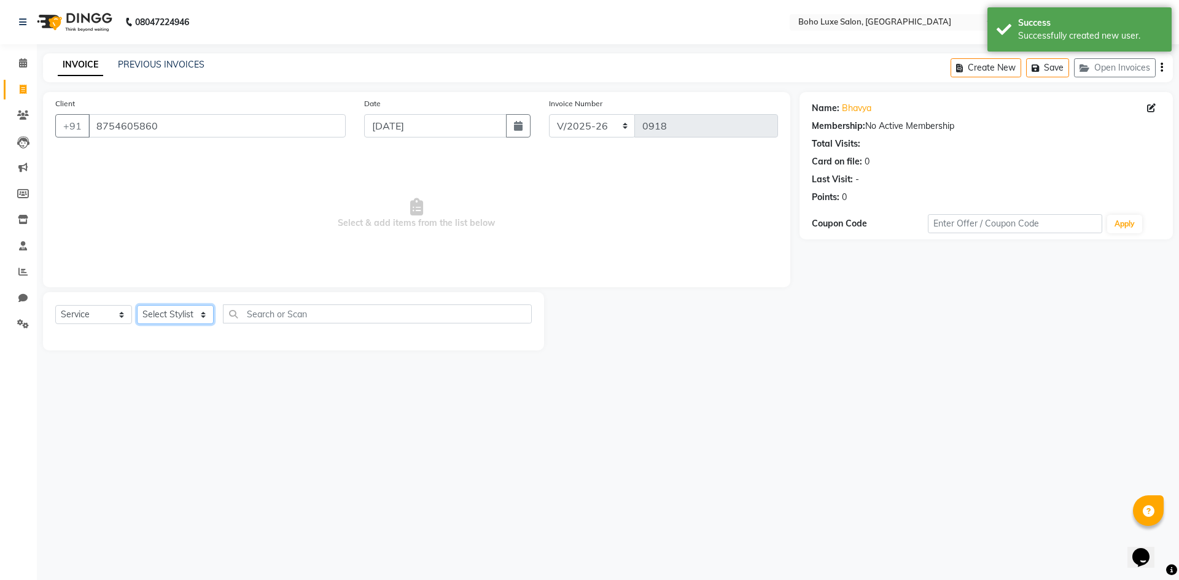
click at [155, 318] on select "Select Stylist [PERSON_NAME] [PERSON_NAME] [PERSON_NAME] [PERSON_NAME] [PERSON_…" at bounding box center [175, 314] width 77 height 19
select select "68509"
click at [137, 305] on select "Select Stylist [PERSON_NAME] [PERSON_NAME] [PERSON_NAME] [PERSON_NAME] [PERSON_…" at bounding box center [175, 314] width 77 height 19
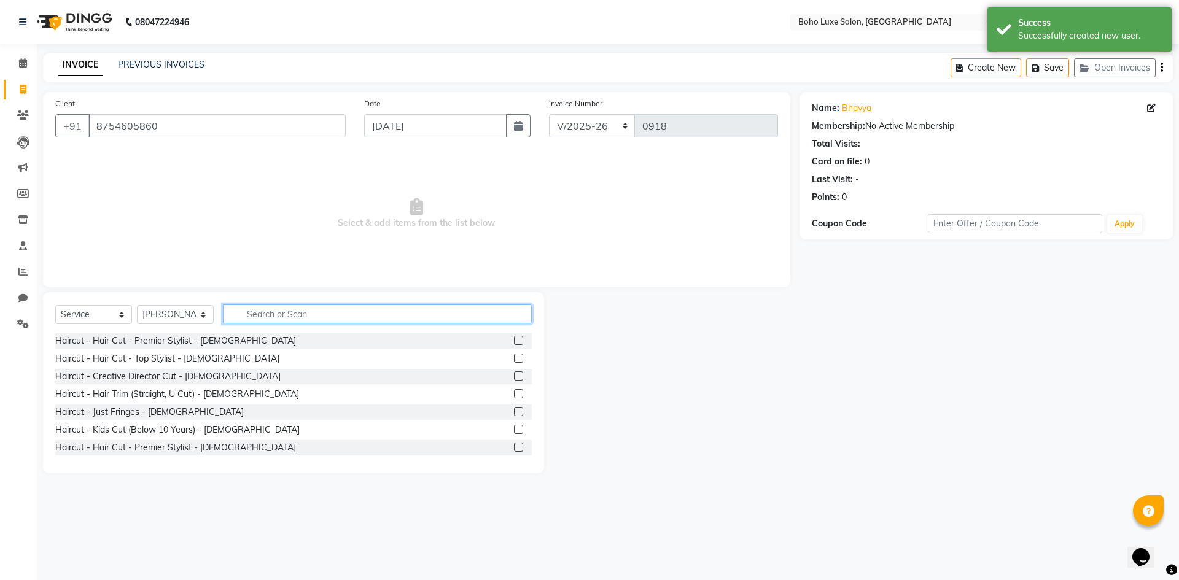
click at [274, 317] on input "text" at bounding box center [377, 313] width 309 height 19
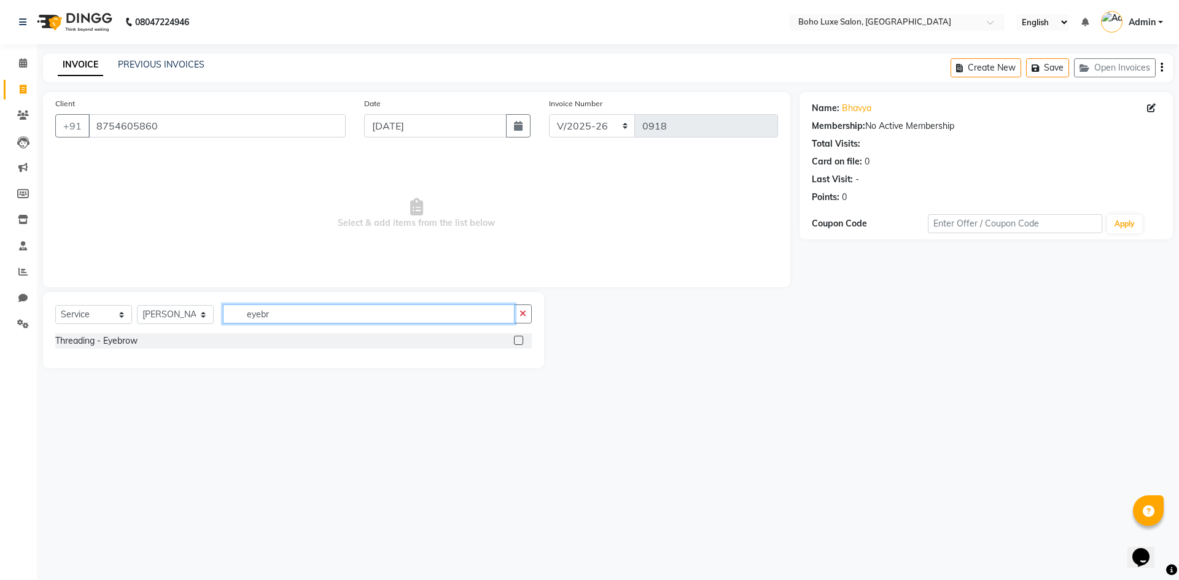
type input "eyebr"
click at [516, 343] on label at bounding box center [518, 340] width 9 height 9
click at [516, 343] on input "checkbox" at bounding box center [518, 341] width 8 height 8
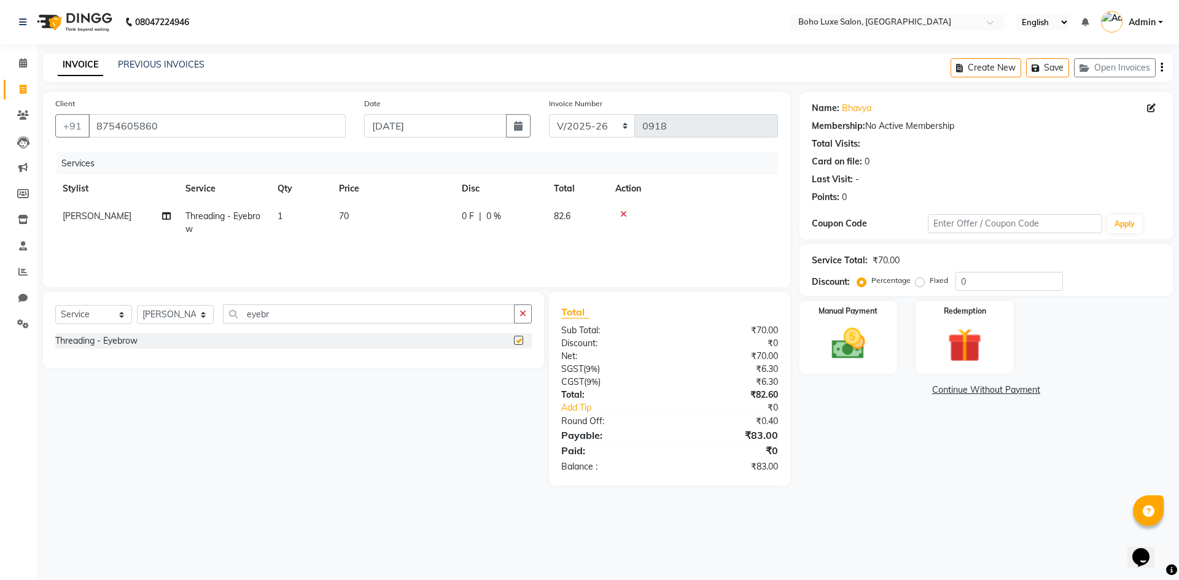
checkbox input "false"
click at [188, 316] on select "Select Stylist [PERSON_NAME] [PERSON_NAME] [PERSON_NAME] [PERSON_NAME] [PERSON_…" at bounding box center [175, 314] width 77 height 19
select select "84267"
click at [137, 305] on select "Select Stylist [PERSON_NAME] [PERSON_NAME] [PERSON_NAME] [PERSON_NAME] [PERSON_…" at bounding box center [175, 314] width 77 height 19
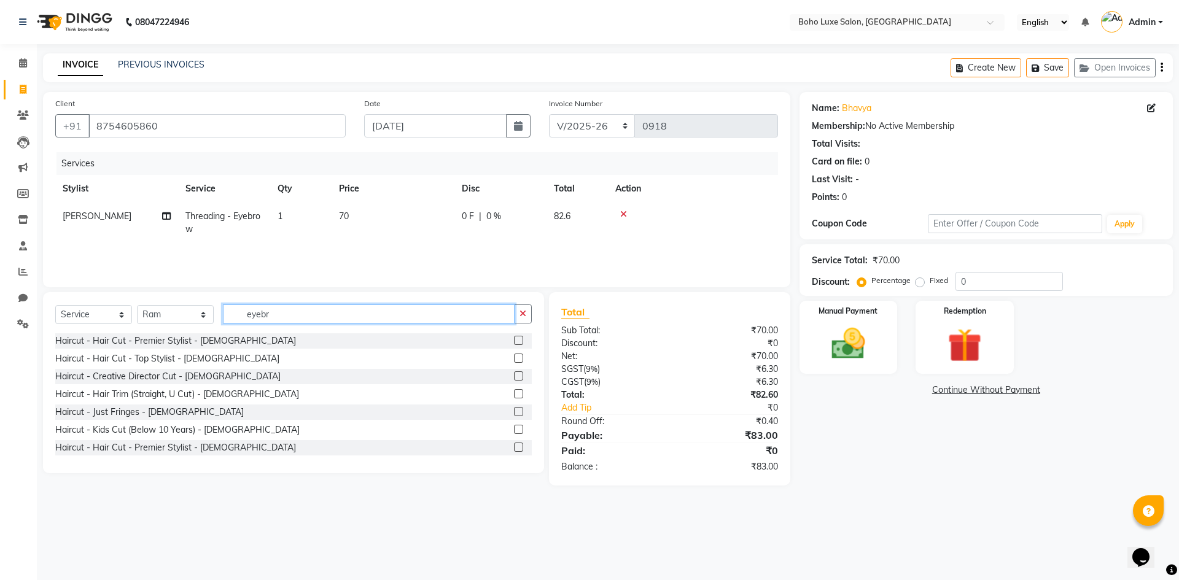
drag, startPoint x: 311, startPoint y: 307, endPoint x: 233, endPoint y: 309, distance: 78.0
click at [239, 309] on input "eyebr" at bounding box center [369, 313] width 292 height 19
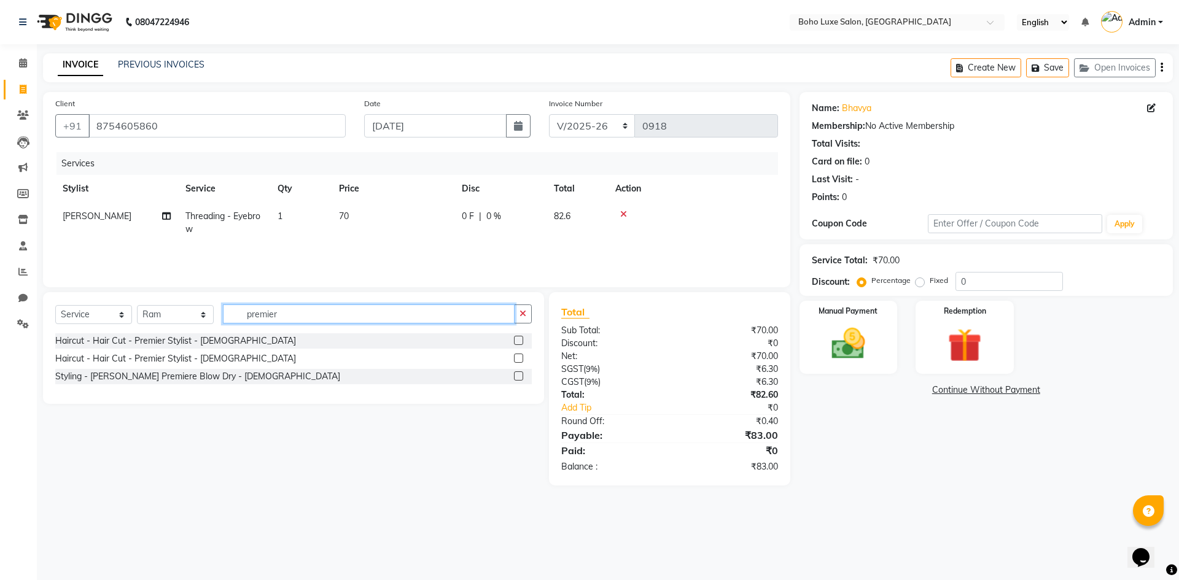
type input "premier"
click at [514, 344] on label at bounding box center [518, 340] width 9 height 9
click at [514, 344] on input "checkbox" at bounding box center [518, 341] width 8 height 8
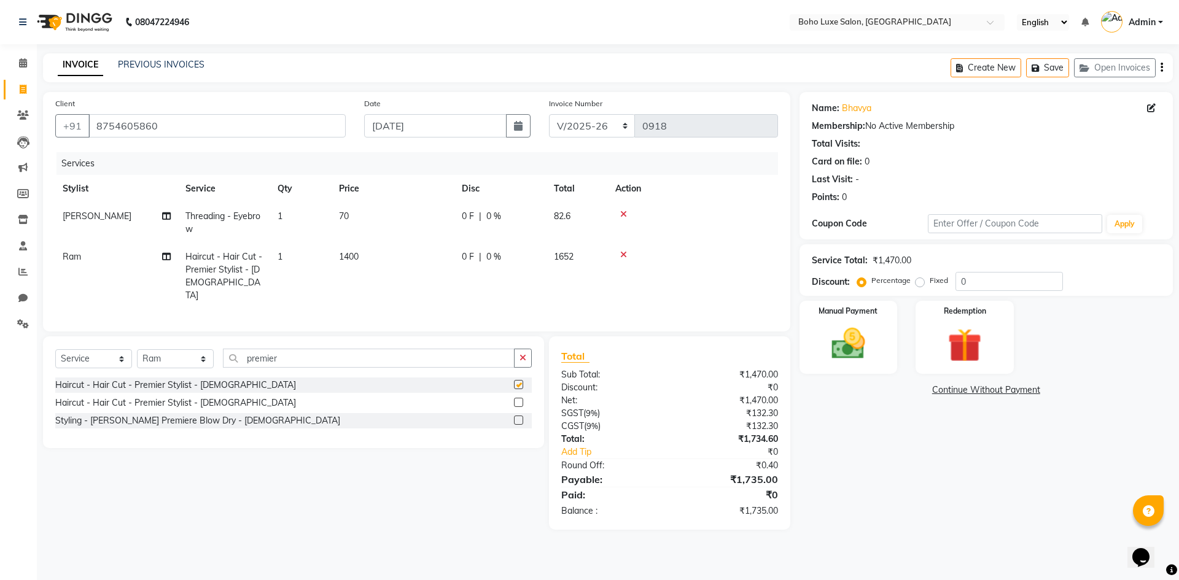
checkbox input "false"
click at [823, 441] on div "Name: Bhavya Membership: No Active Membership Total Visits: Card on file: 0 Las…" at bounding box center [990, 311] width 382 height 438
click at [843, 352] on img at bounding box center [848, 344] width 57 height 41
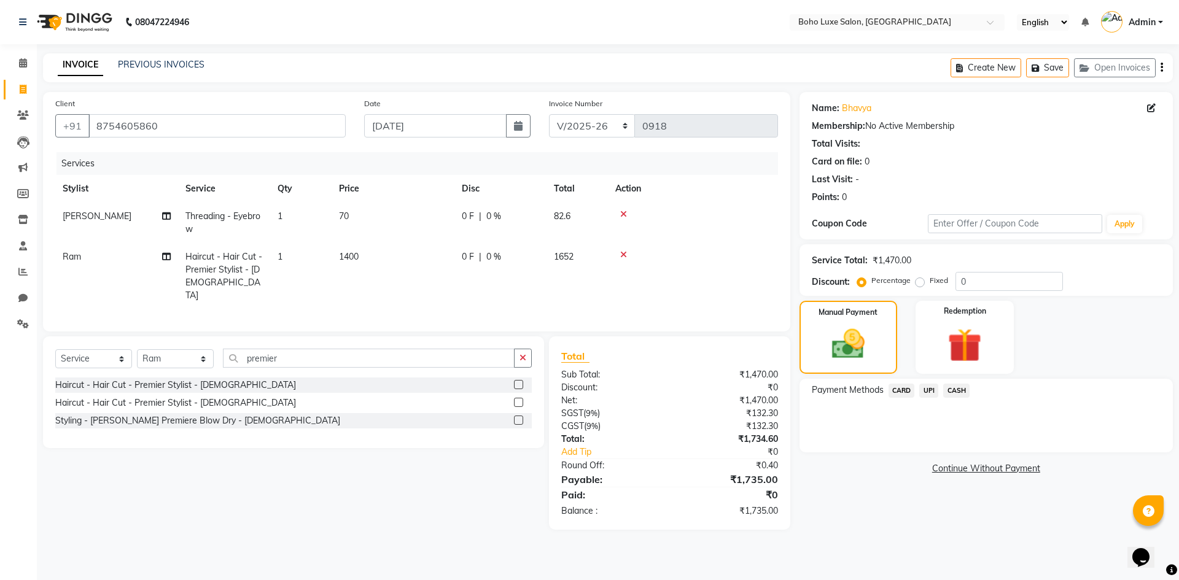
click at [934, 393] on span "UPI" at bounding box center [928, 391] width 19 height 14
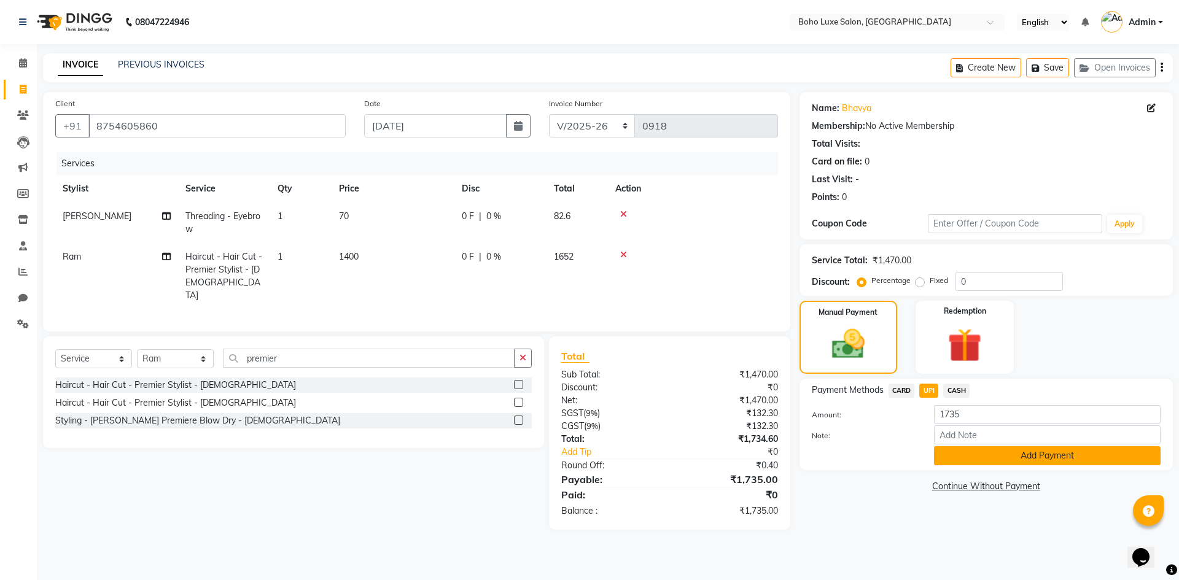
click at [1001, 455] on button "Add Payment" at bounding box center [1047, 455] width 227 height 19
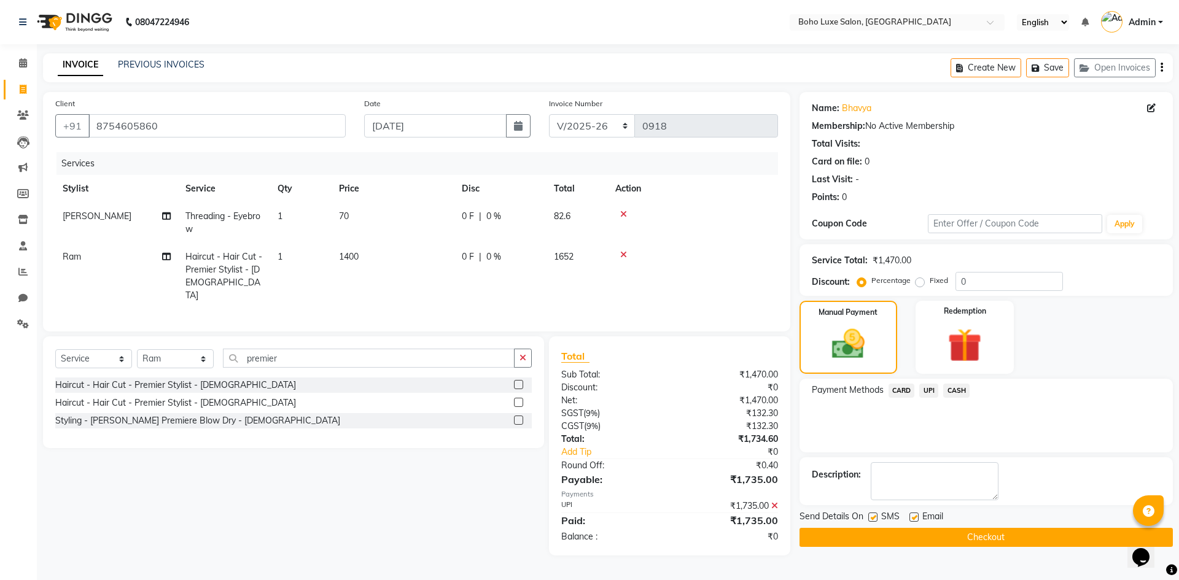
click at [915, 518] on label at bounding box center [913, 517] width 9 height 9
click at [915, 518] on input "checkbox" at bounding box center [913, 518] width 8 height 8
checkbox input "false"
click at [1010, 539] on button "Checkout" at bounding box center [985, 537] width 373 height 19
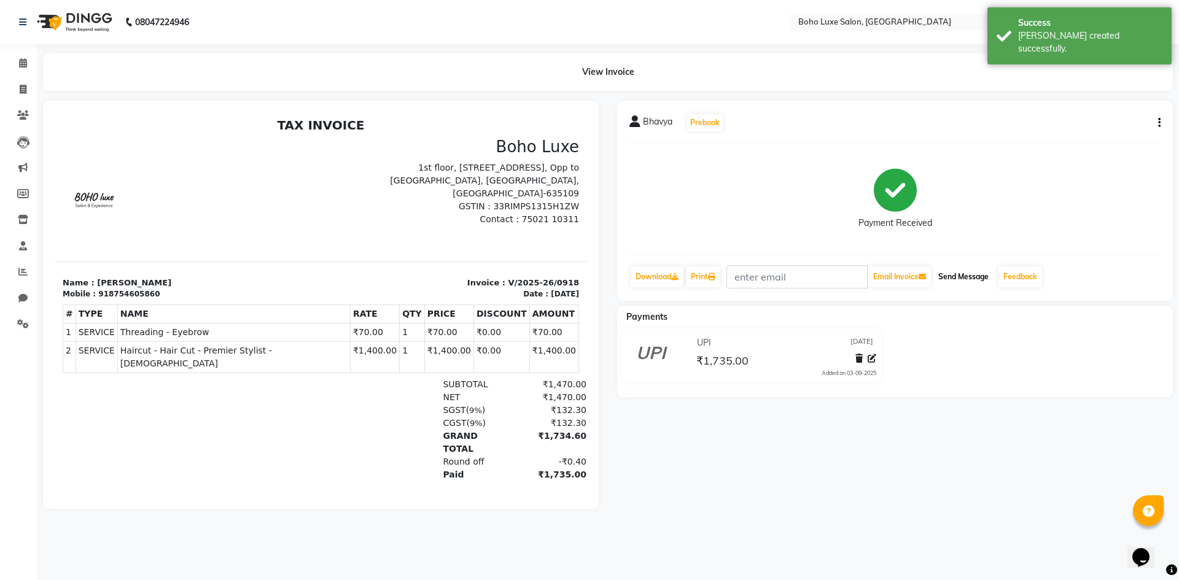
click at [967, 273] on button "Send Message" at bounding box center [963, 276] width 60 height 21
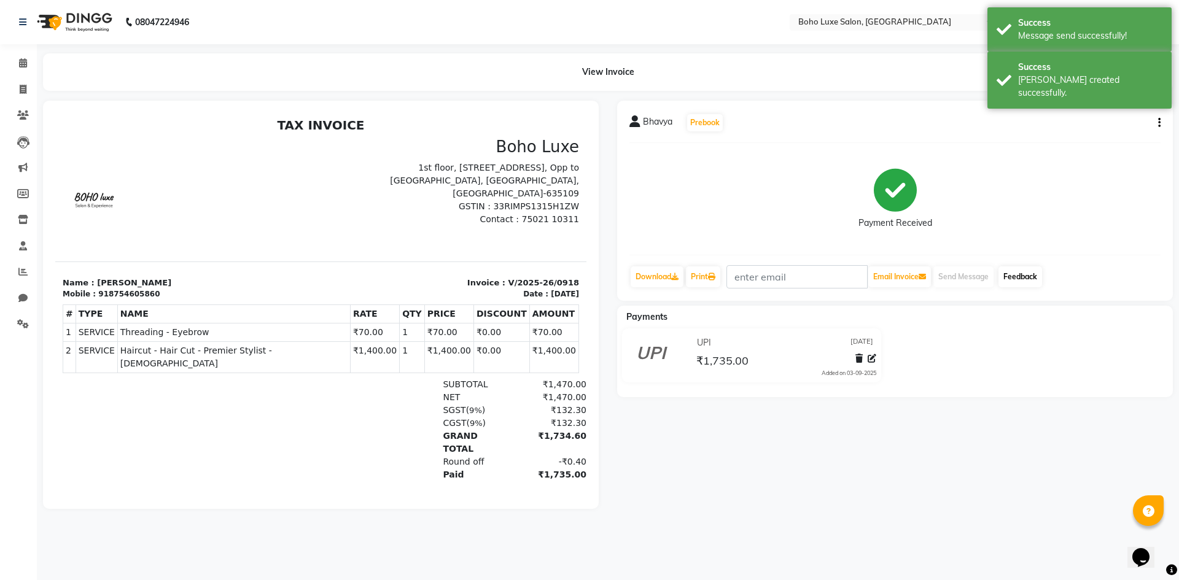
click at [1032, 276] on link "Feedback" at bounding box center [1020, 276] width 44 height 21
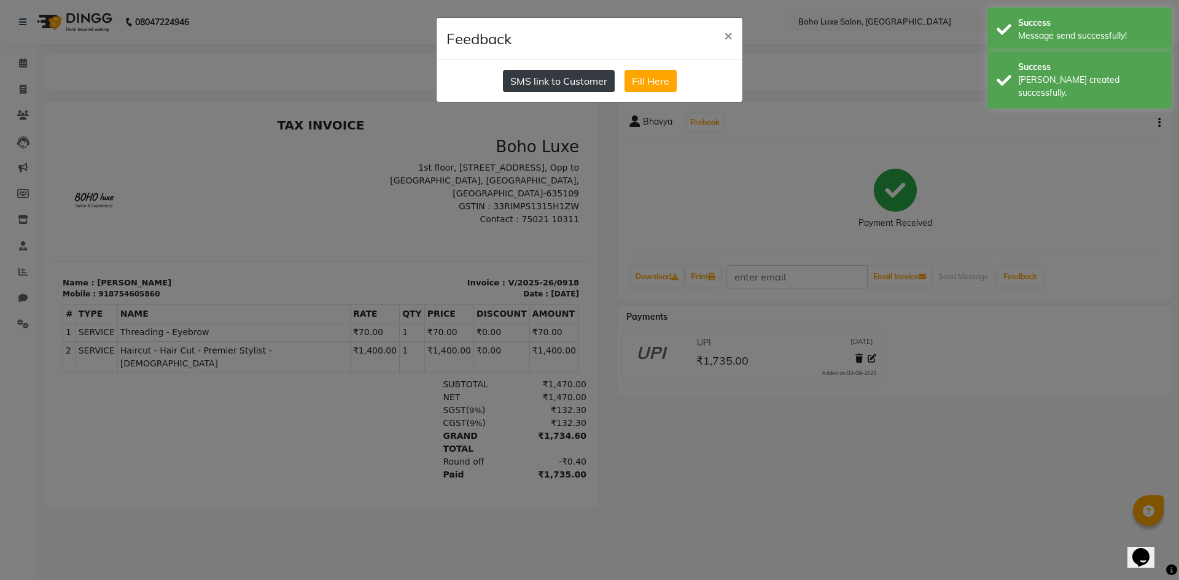
click at [571, 80] on button "SMS link to Customer" at bounding box center [559, 81] width 112 height 22
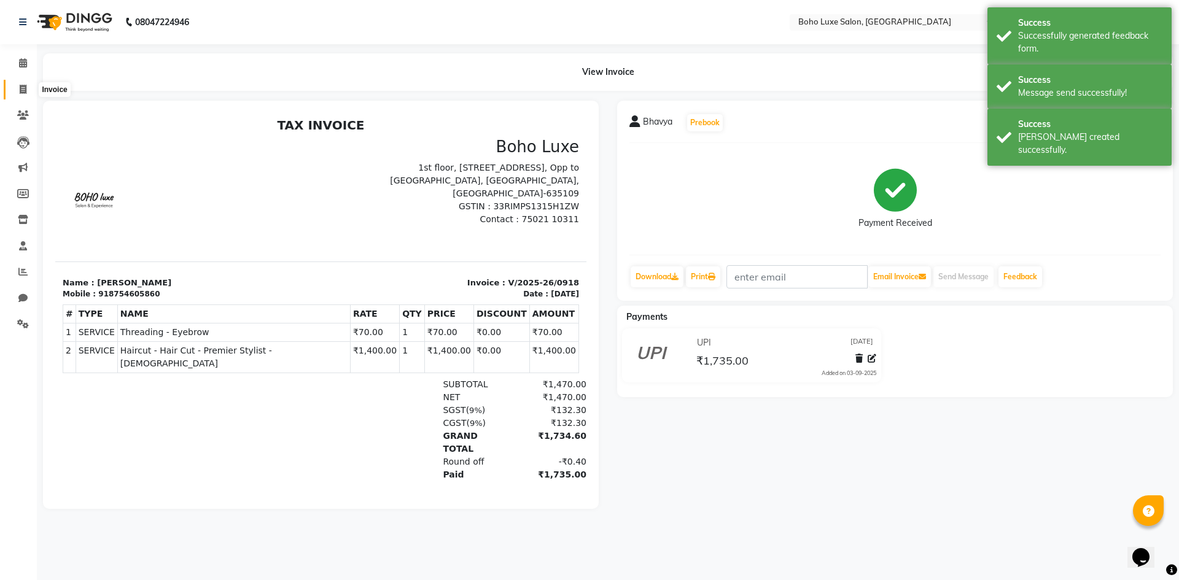
click at [27, 85] on span at bounding box center [22, 90] width 21 height 14
select select "service"
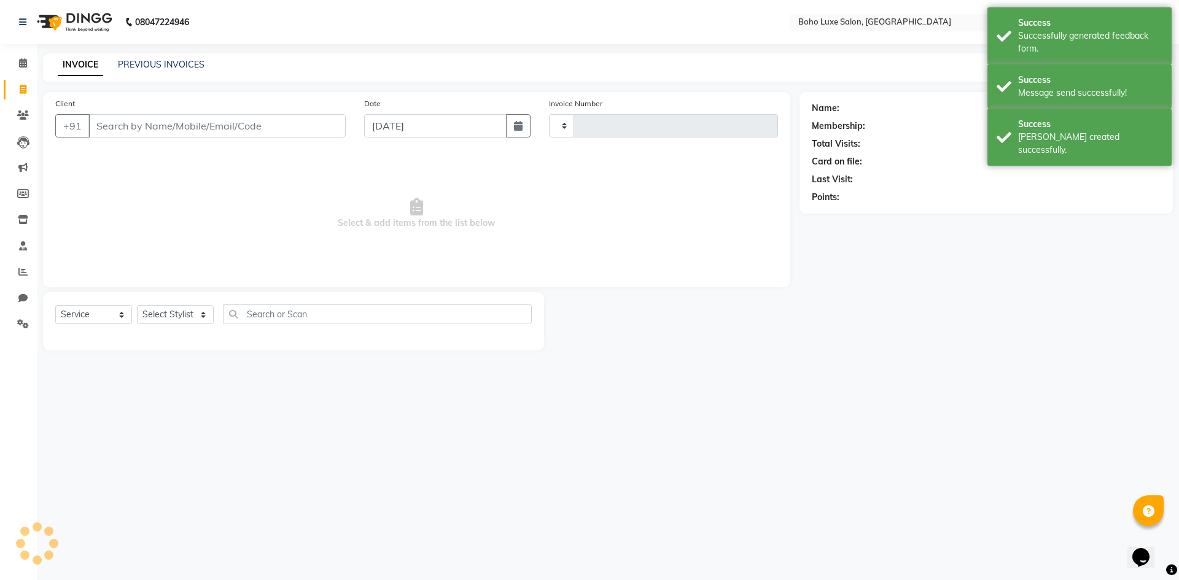
type input "0919"
select select "7694"
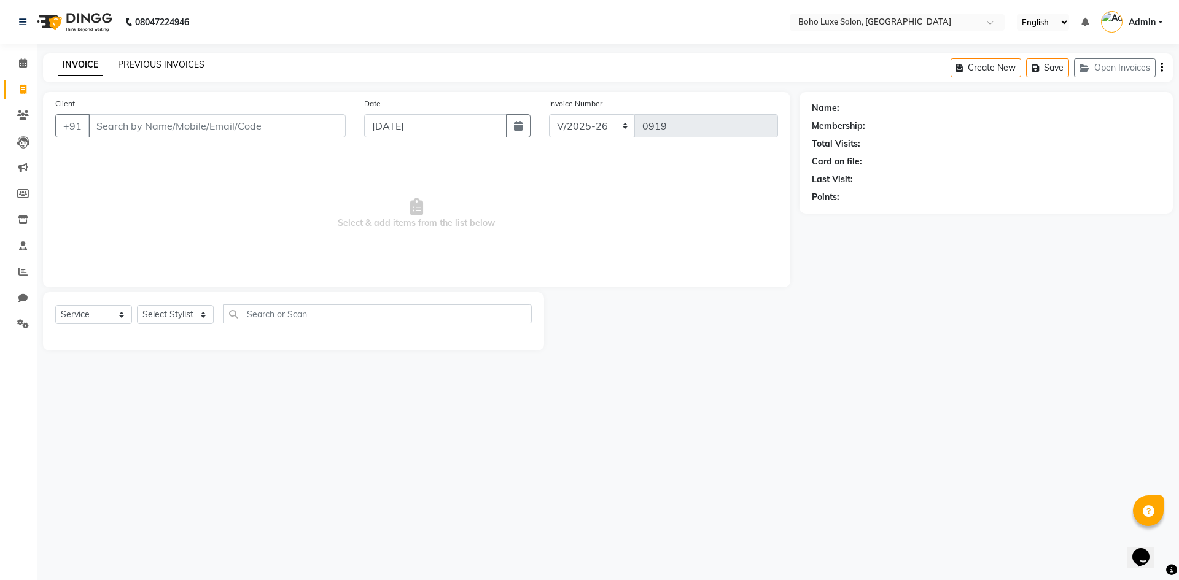
click at [191, 66] on link "PREVIOUS INVOICES" at bounding box center [161, 64] width 87 height 11
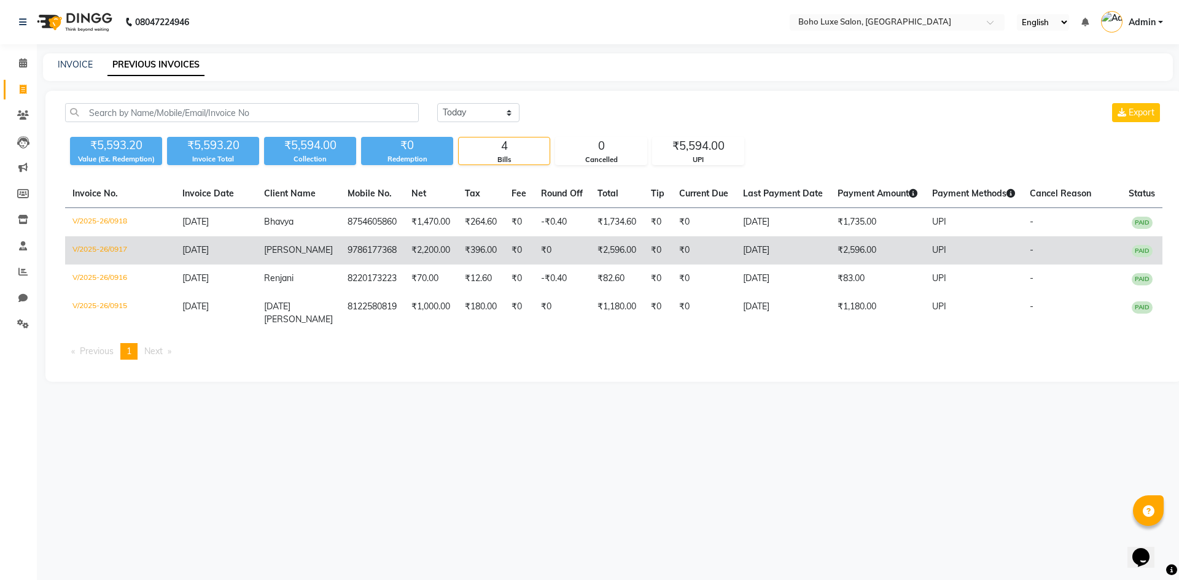
click at [366, 244] on td "9786177368" at bounding box center [372, 250] width 64 height 28
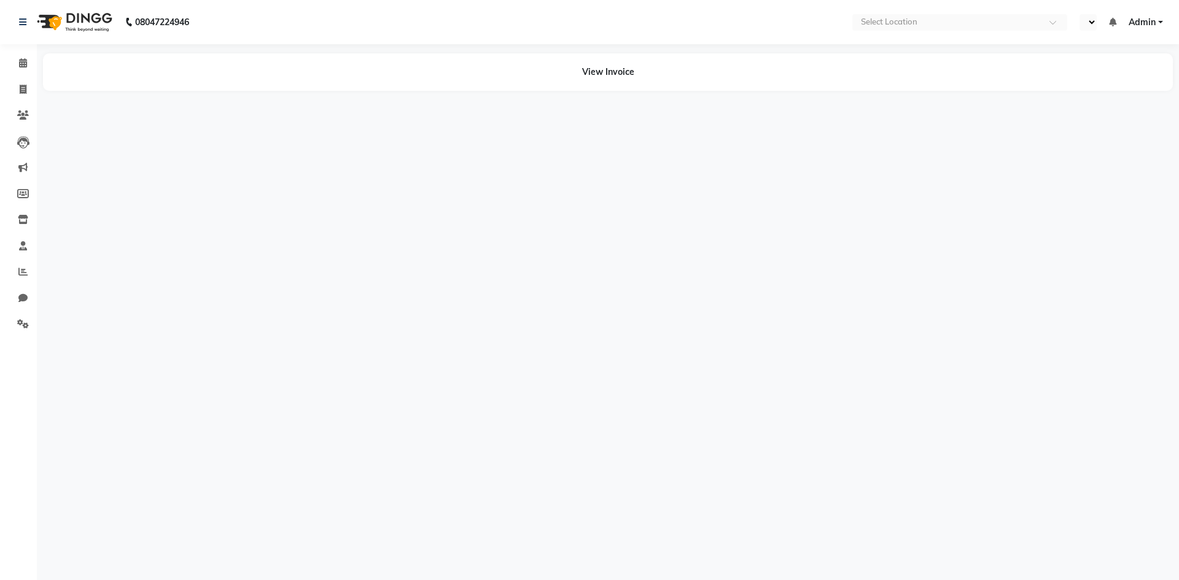
select select "en"
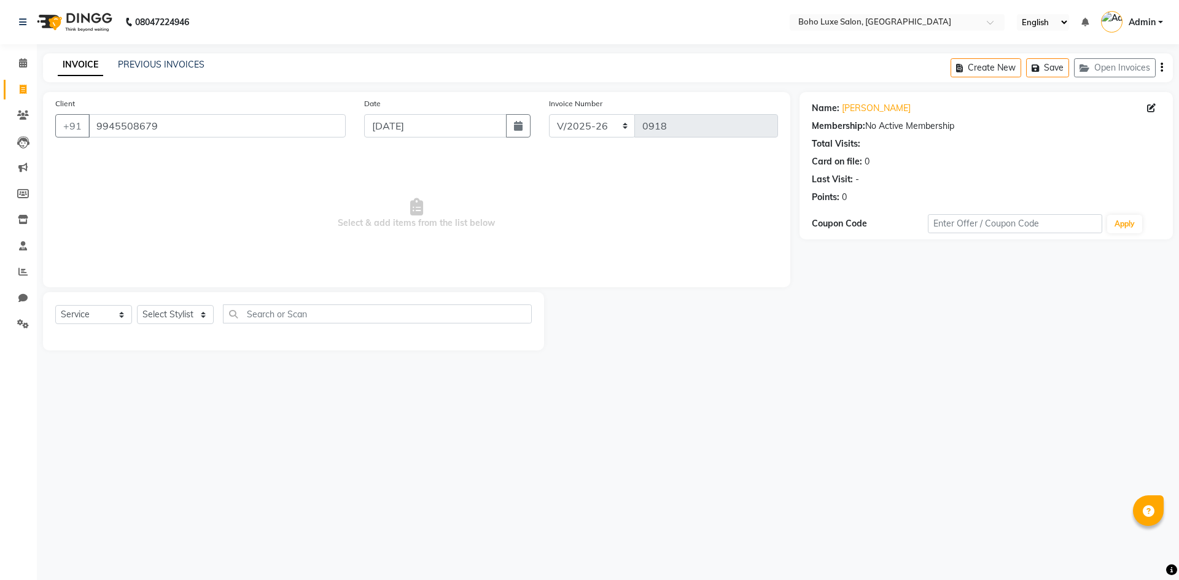
select select "7694"
select select "service"
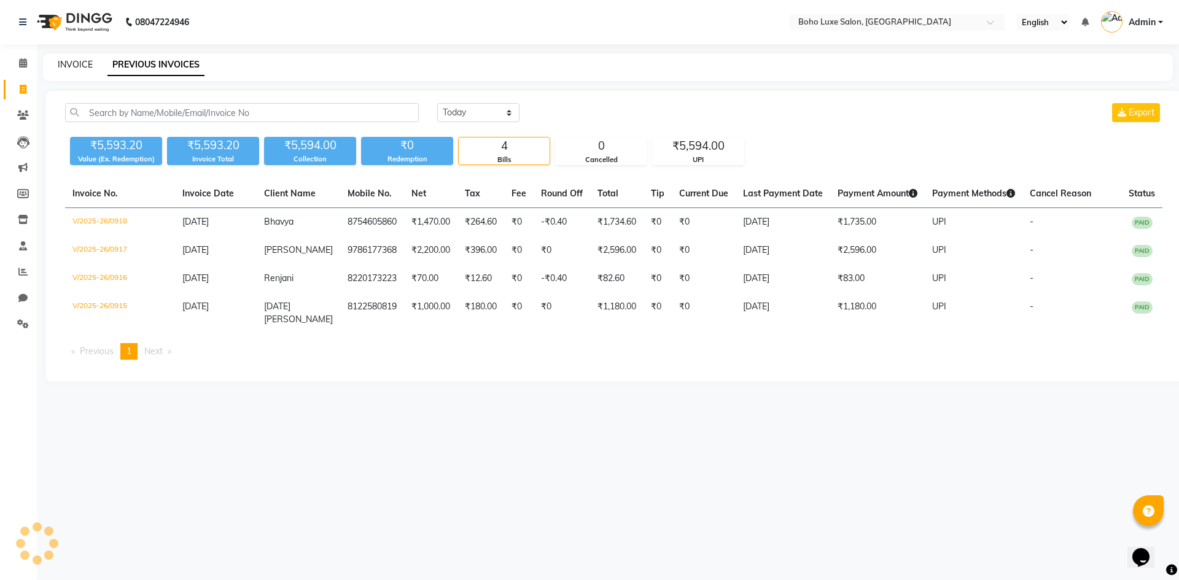
click at [80, 67] on link "INVOICE" at bounding box center [75, 64] width 35 height 11
select select "service"
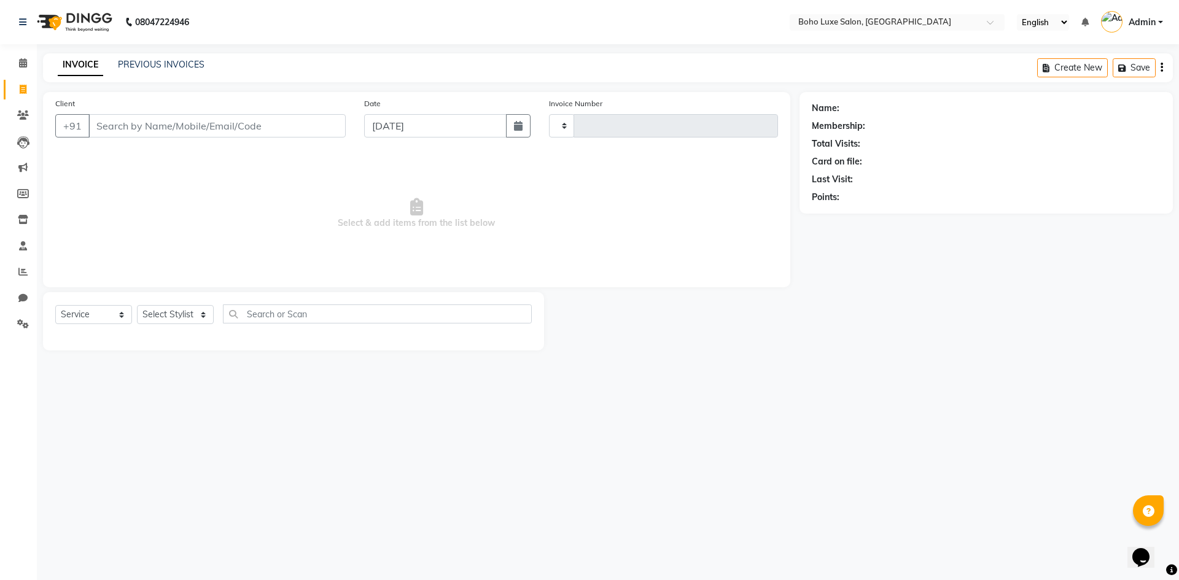
type input "0919"
select select "7694"
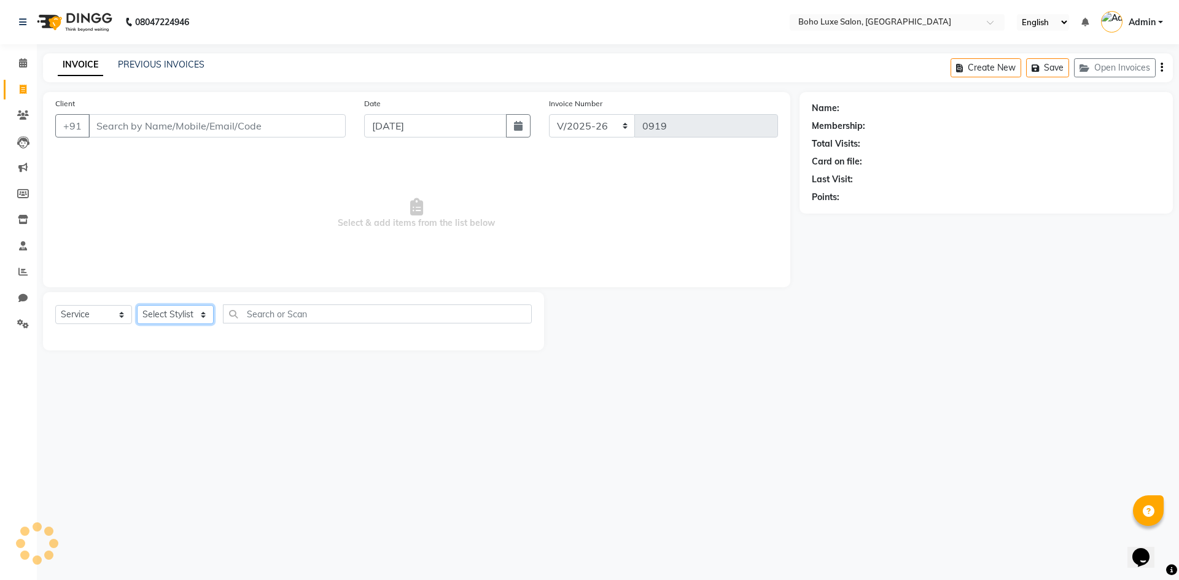
drag, startPoint x: 161, startPoint y: 315, endPoint x: 169, endPoint y: 314, distance: 7.5
click at [161, 315] on select "Select Stylist [PERSON_NAME] [PERSON_NAME] [PERSON_NAME] [PERSON_NAME] [PERSON_…" at bounding box center [175, 314] width 77 height 19
select select "68560"
click at [137, 305] on select "Select Stylist [PERSON_NAME] [PERSON_NAME] [PERSON_NAME] [PERSON_NAME] [PERSON_…" at bounding box center [175, 314] width 77 height 19
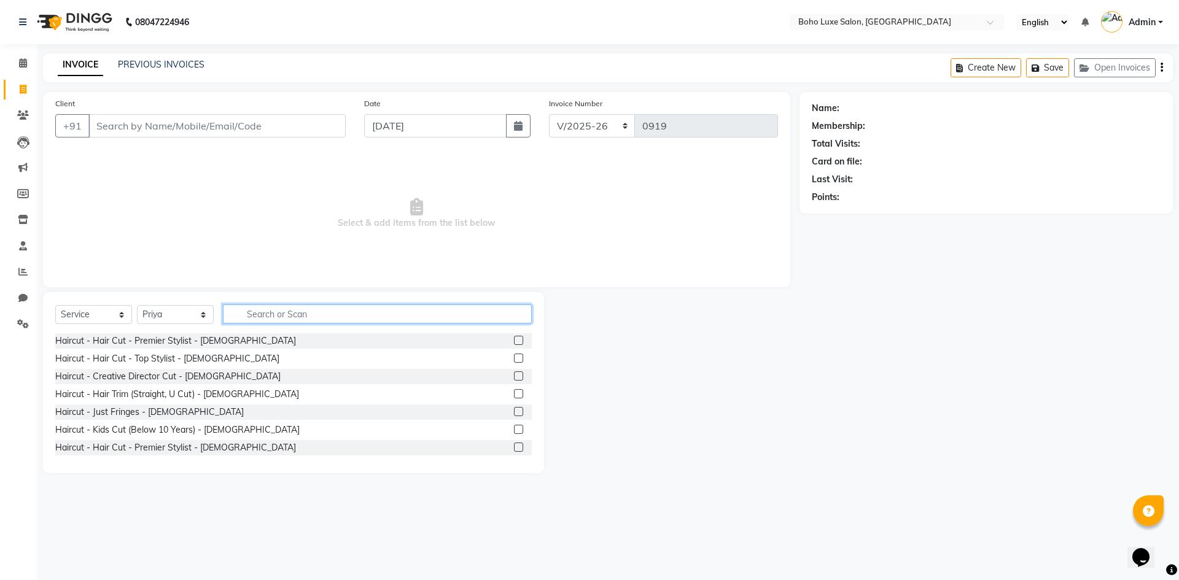
click at [265, 316] on input "text" at bounding box center [377, 313] width 309 height 19
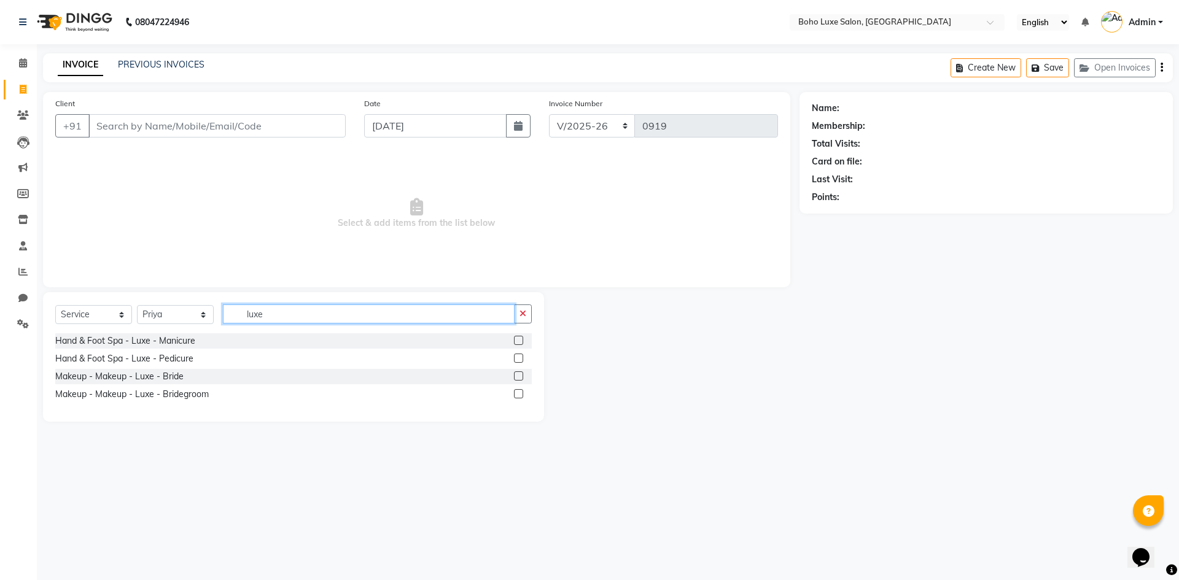
type input "luxe"
click at [519, 357] on label at bounding box center [518, 358] width 9 height 9
click at [519, 357] on input "checkbox" at bounding box center [518, 359] width 8 height 8
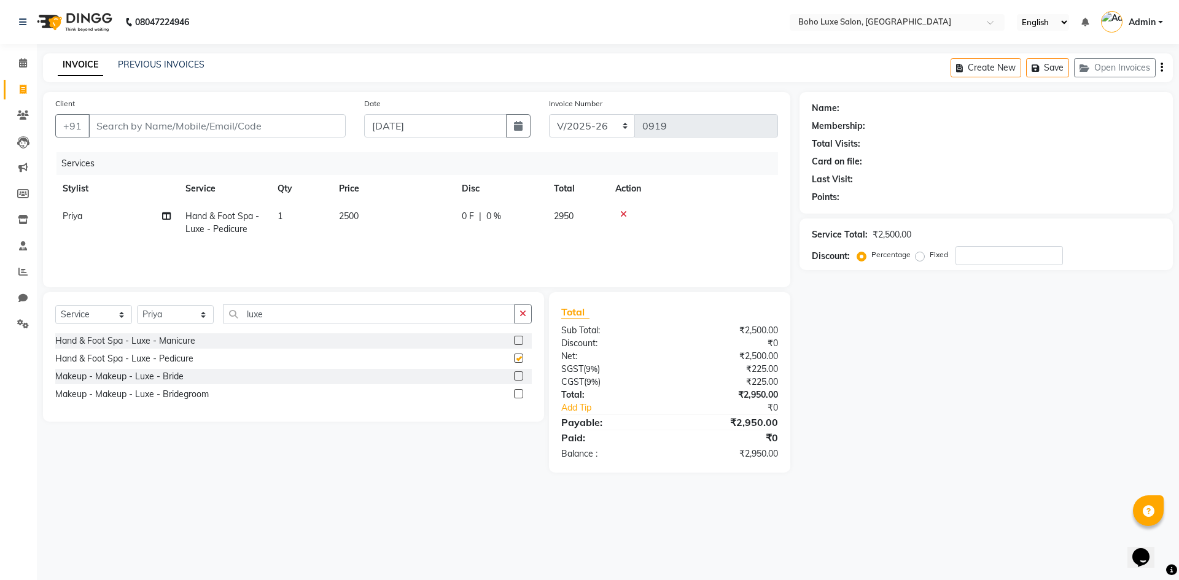
checkbox input "false"
click at [222, 123] on input "Client" at bounding box center [216, 125] width 257 height 23
type input "S"
type input "0"
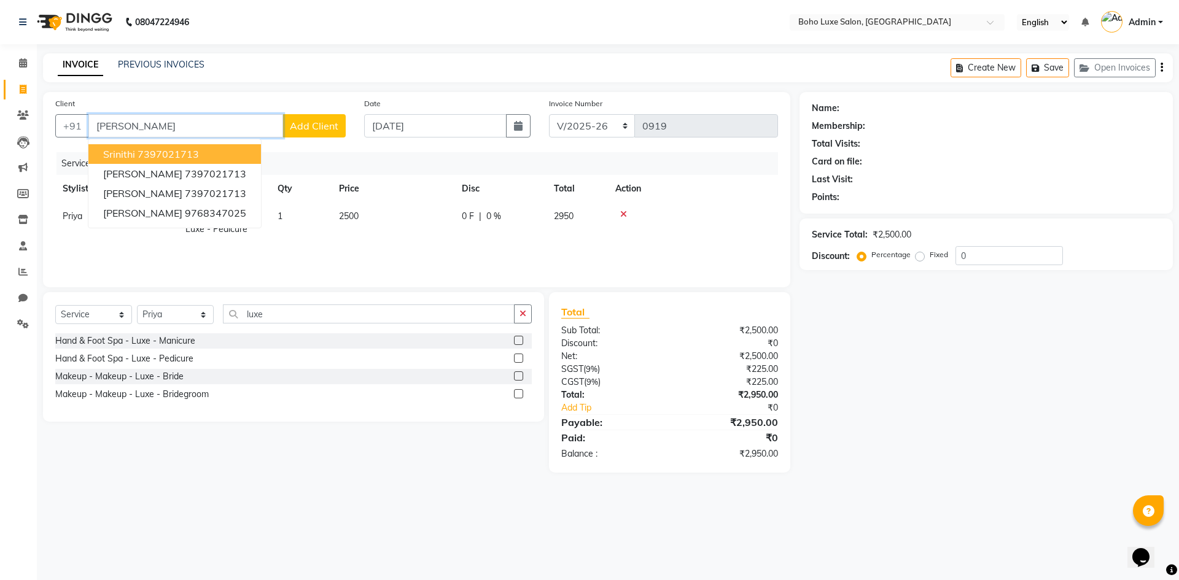
click at [158, 149] on ngb-highlight "7397021713" at bounding box center [168, 154] width 61 height 12
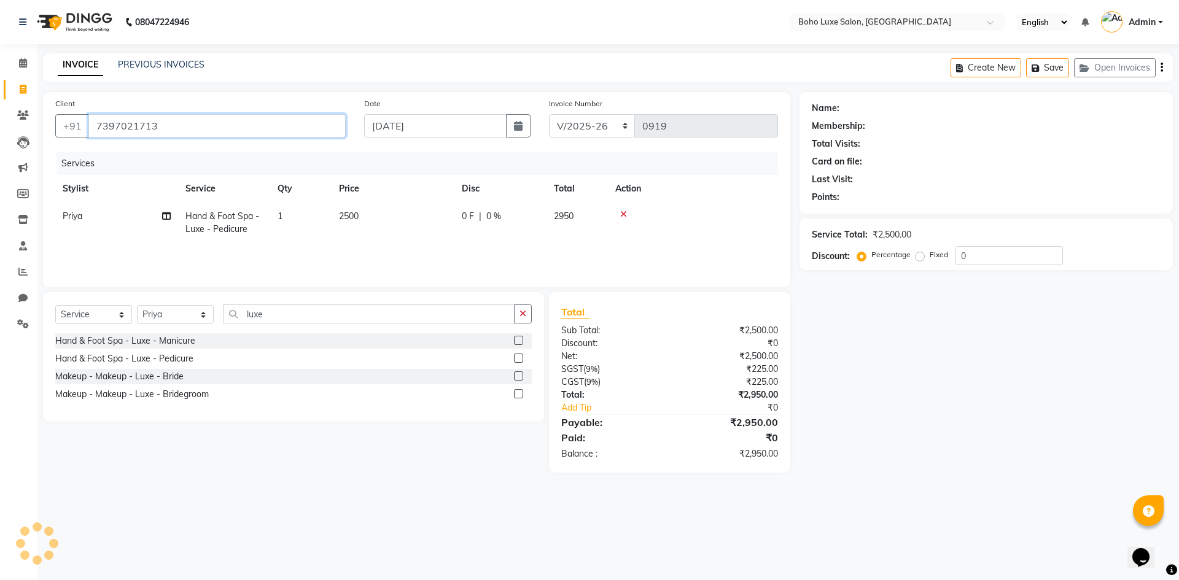
type input "7397021713"
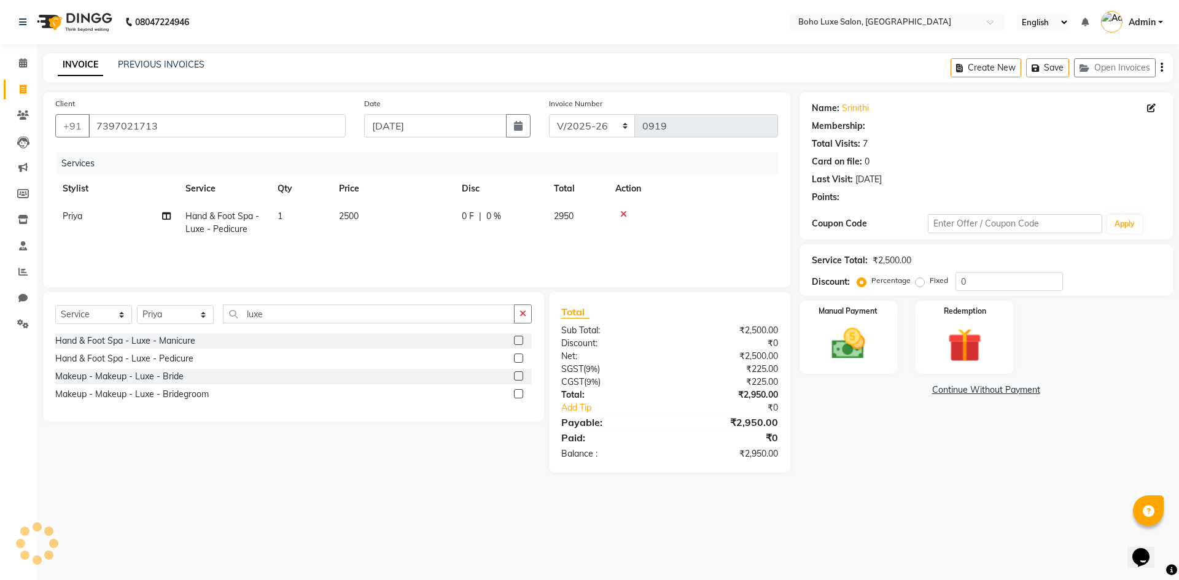
select select "1: Object"
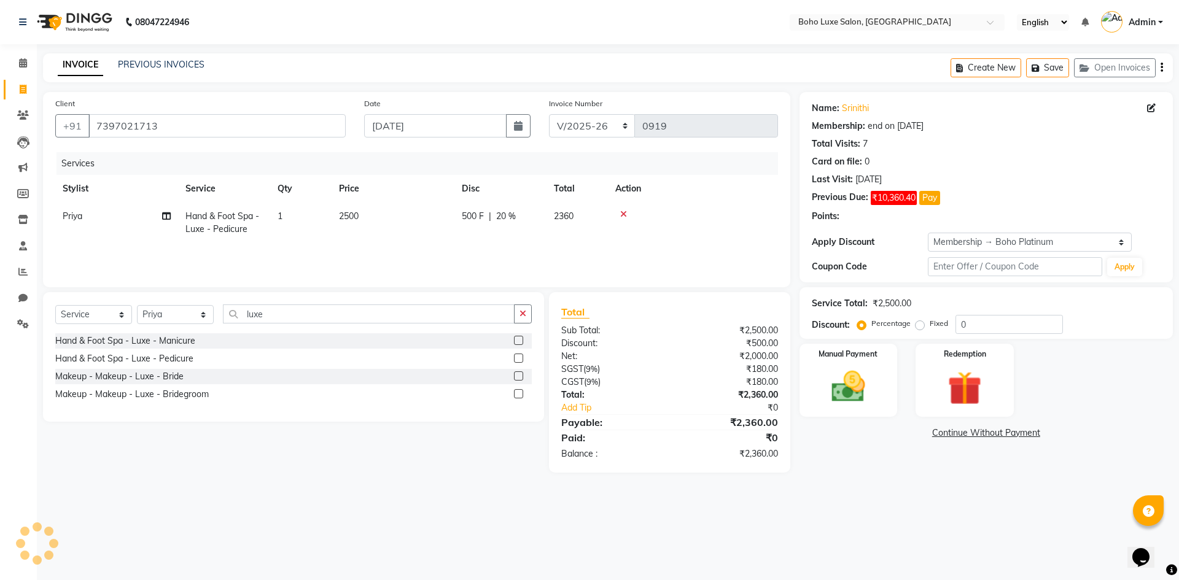
type input "20"
click at [833, 351] on label "Manual Payment" at bounding box center [848, 353] width 61 height 12
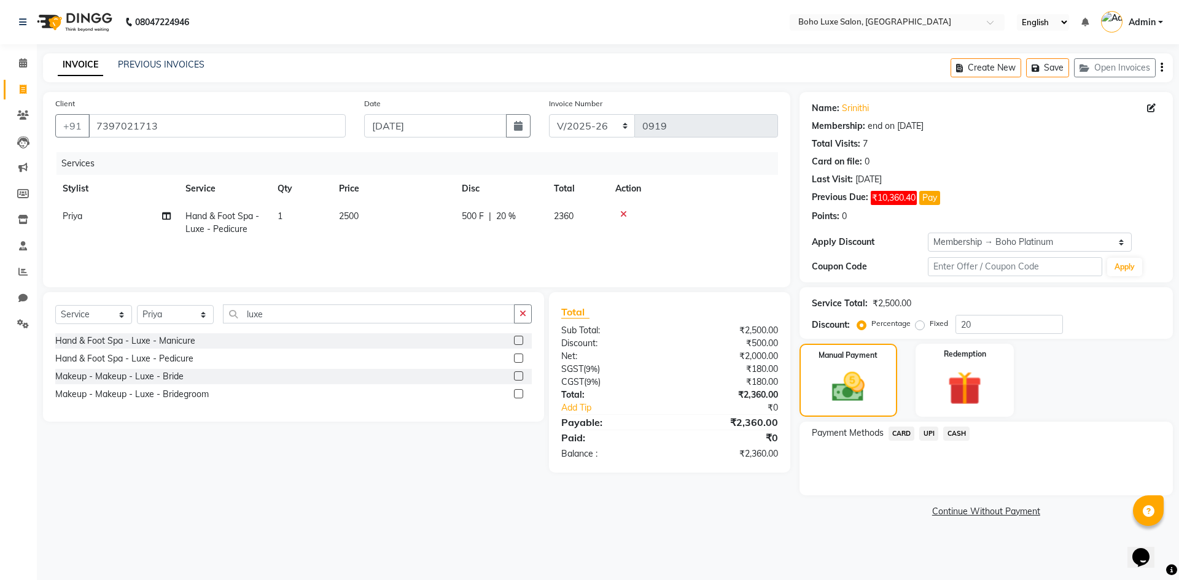
click at [931, 427] on span "UPI" at bounding box center [928, 434] width 19 height 14
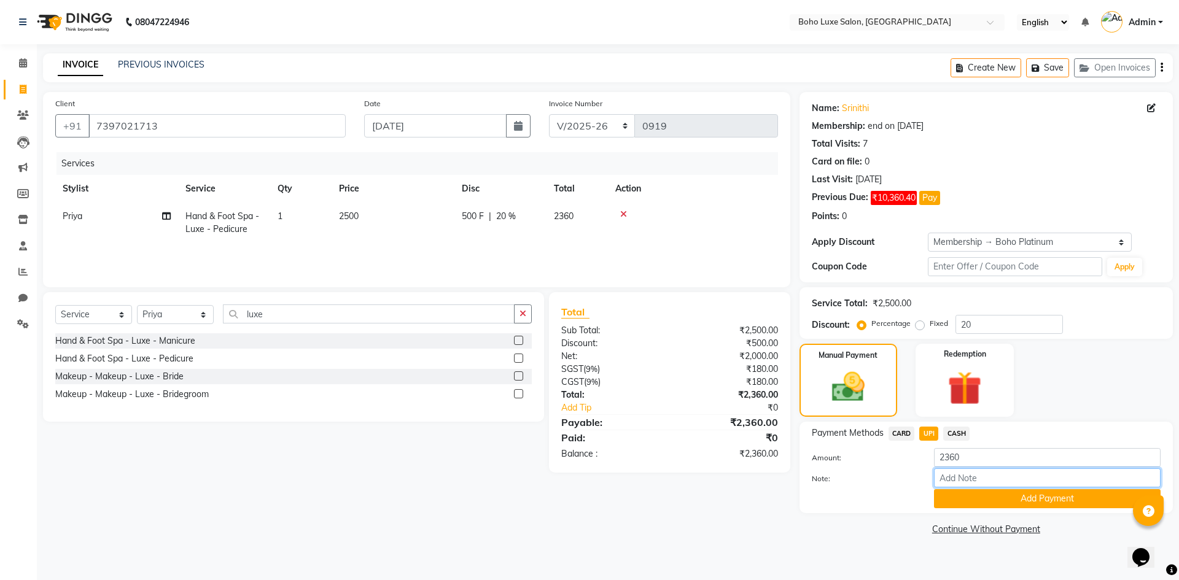
click at [970, 478] on input "Note:" at bounding box center [1047, 477] width 227 height 19
type input "boho luxe bill"
click at [990, 495] on button "Add Payment" at bounding box center [1047, 498] width 227 height 19
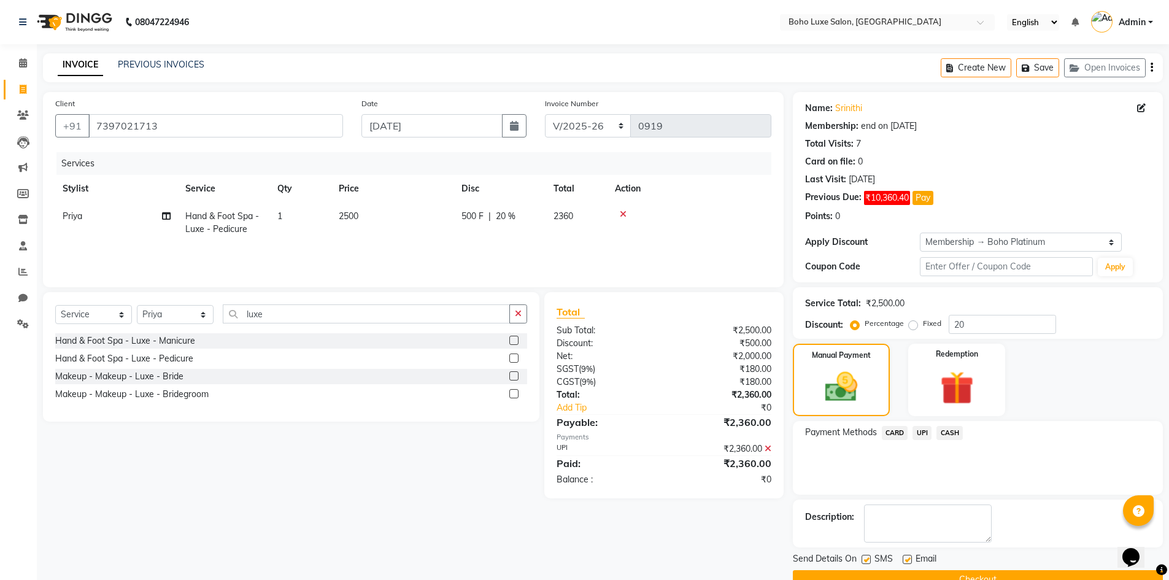
click at [908, 556] on label at bounding box center [907, 559] width 9 height 9
click at [908, 556] on input "checkbox" at bounding box center [907, 560] width 8 height 8
checkbox input "false"
click at [913, 576] on button "Checkout" at bounding box center [978, 579] width 370 height 19
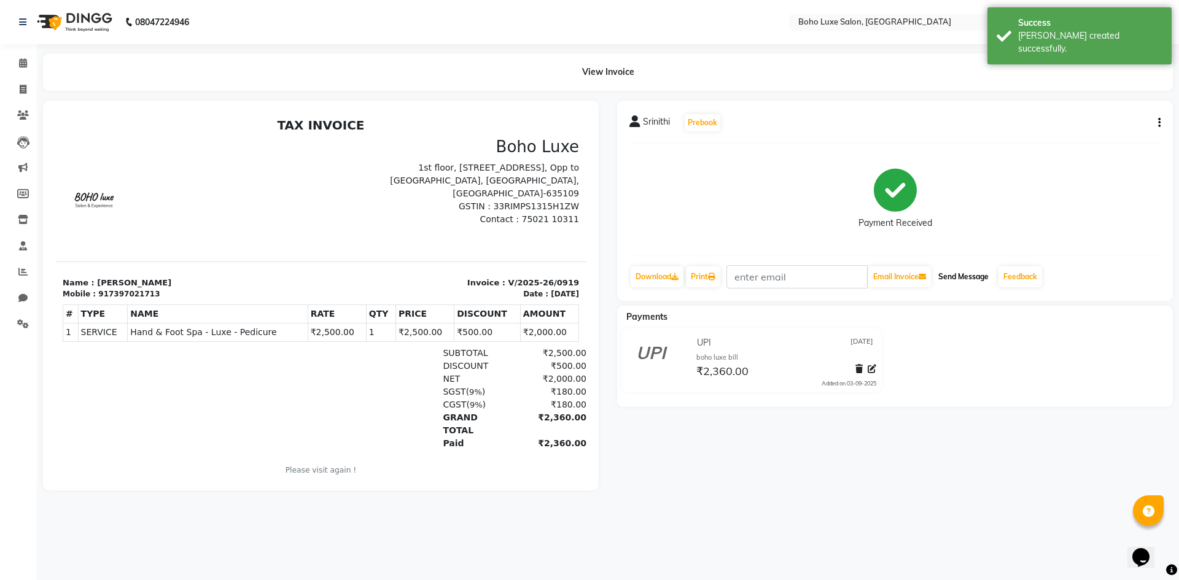
click at [957, 270] on button "Send Message" at bounding box center [963, 276] width 60 height 21
